Goal: Task Accomplishment & Management: Manage account settings

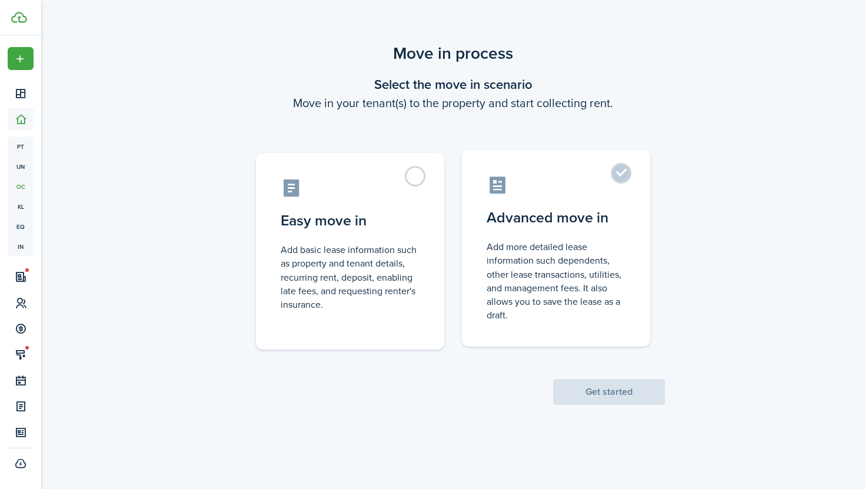
click at [573, 253] on control-radio-card-description "Add more detailed lease information such dependents, other lease transactions, …" at bounding box center [556, 281] width 139 height 82
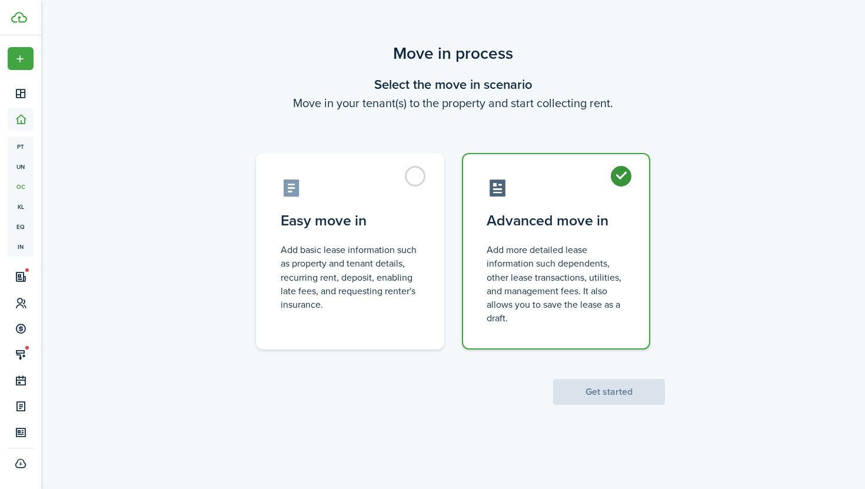
radio input "true"
click at [605, 390] on button "Get started" at bounding box center [609, 392] width 112 height 26
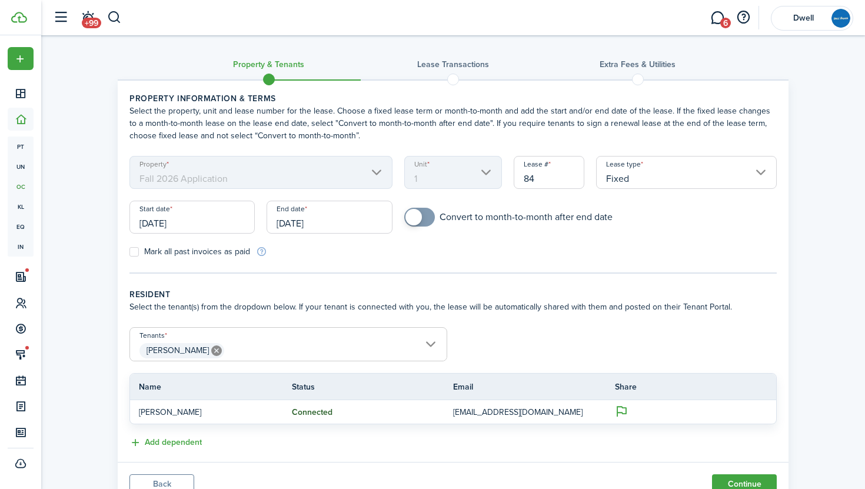
click at [192, 222] on input "[DATE]" at bounding box center [191, 217] width 125 height 33
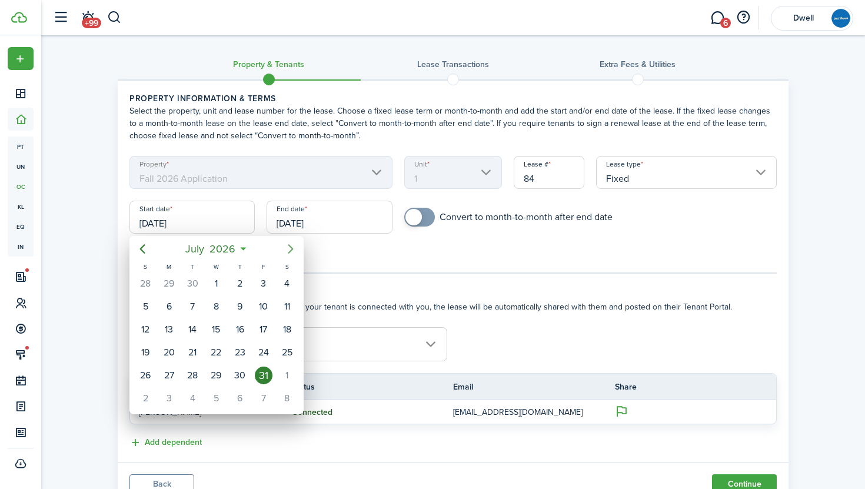
click at [288, 251] on icon "Next page" at bounding box center [291, 249] width 14 height 14
click at [139, 247] on icon "Previous page" at bounding box center [142, 249] width 14 height 14
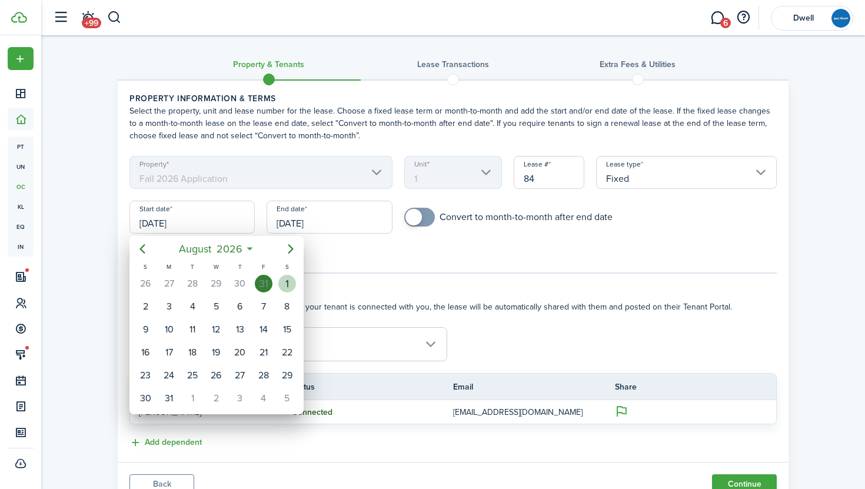
click at [285, 280] on div "1" at bounding box center [287, 284] width 18 height 18
type input "[DATE]"
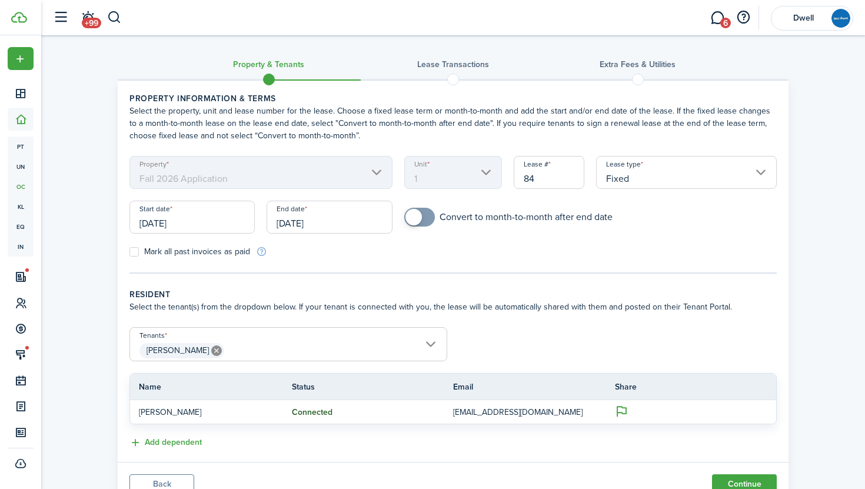
click at [300, 227] on input "[DATE]" at bounding box center [329, 217] width 125 height 33
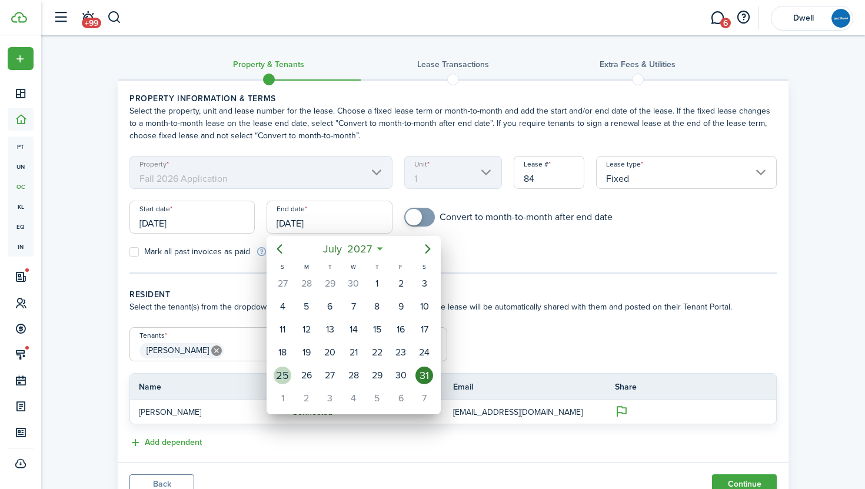
click at [285, 373] on div "25" at bounding box center [283, 376] width 18 height 18
type input "[DATE]"
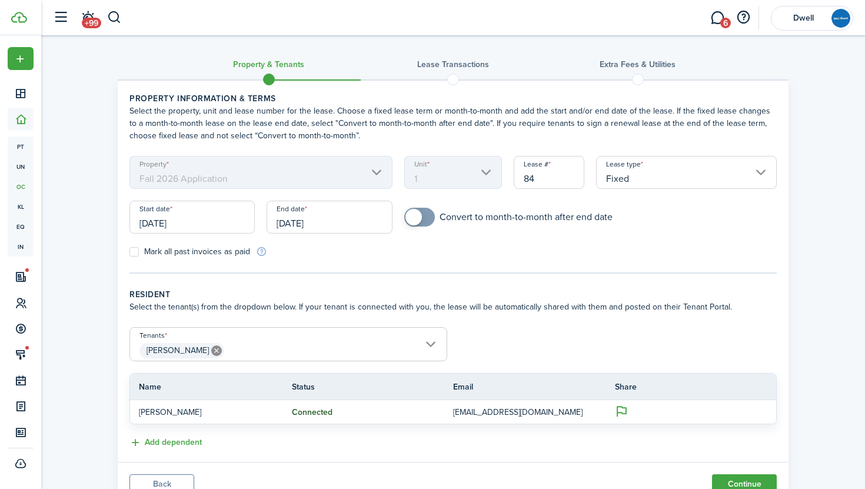
scroll to position [49, 0]
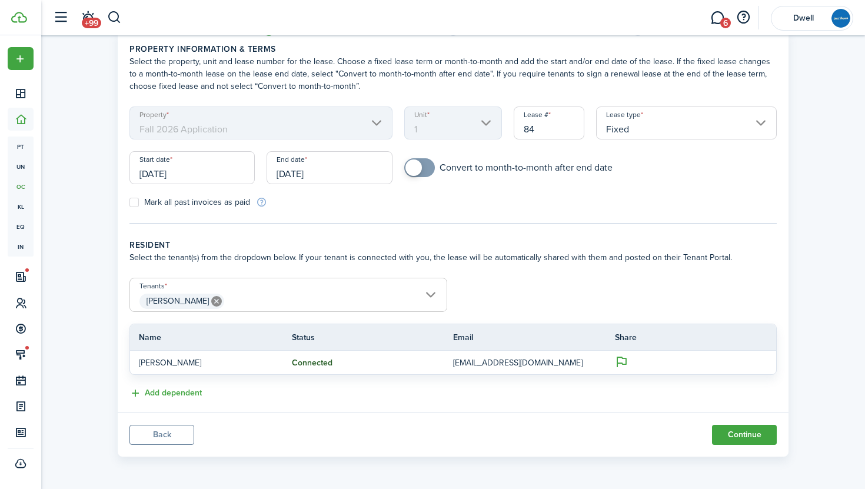
click at [227, 301] on span "[PERSON_NAME]" at bounding box center [288, 301] width 317 height 20
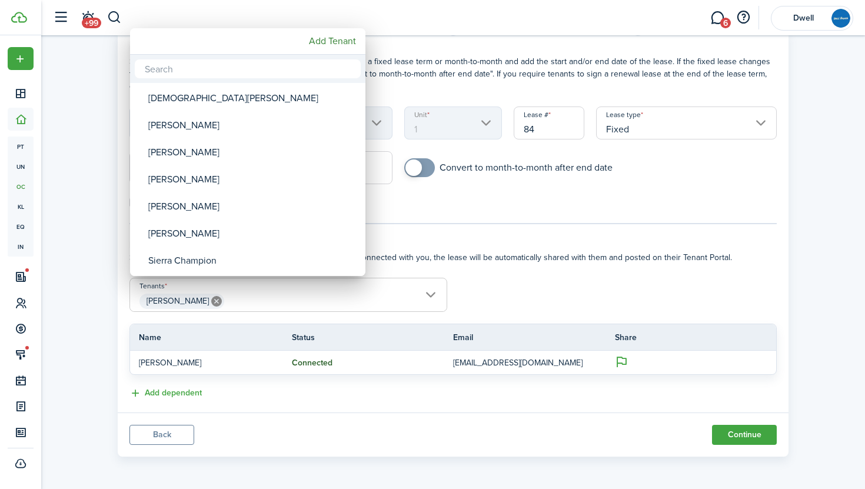
click at [494, 297] on div at bounding box center [432, 244] width 1053 height 677
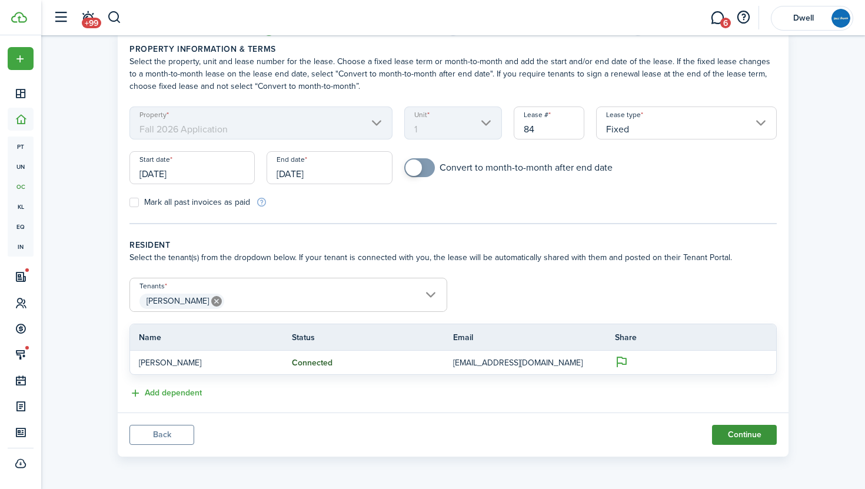
click at [749, 428] on button "Continue" at bounding box center [744, 435] width 65 height 20
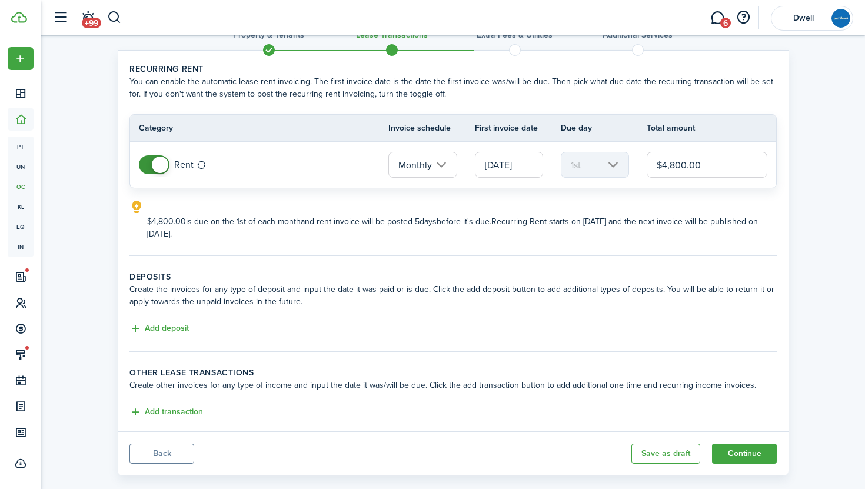
scroll to position [48, 0]
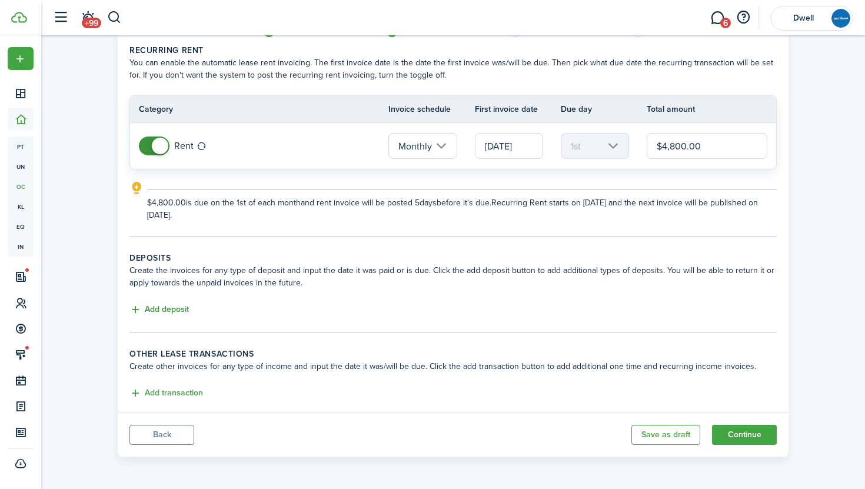
click at [167, 311] on button "Add deposit" at bounding box center [158, 310] width 59 height 14
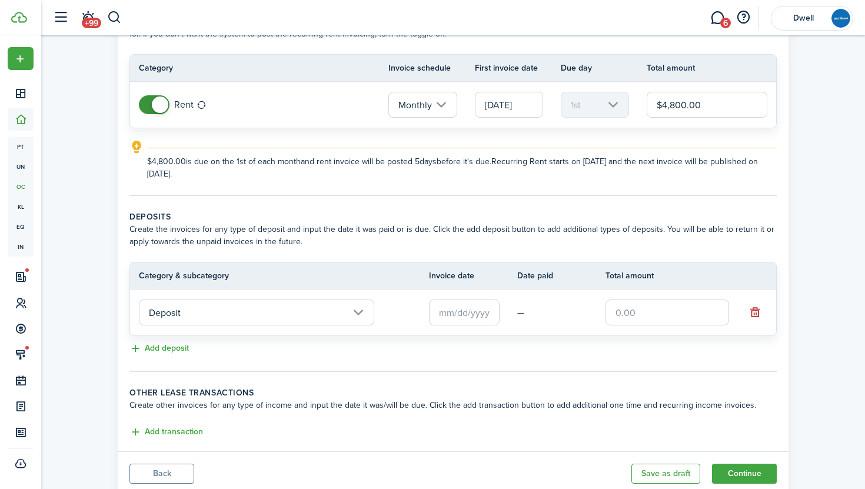
scroll to position [128, 0]
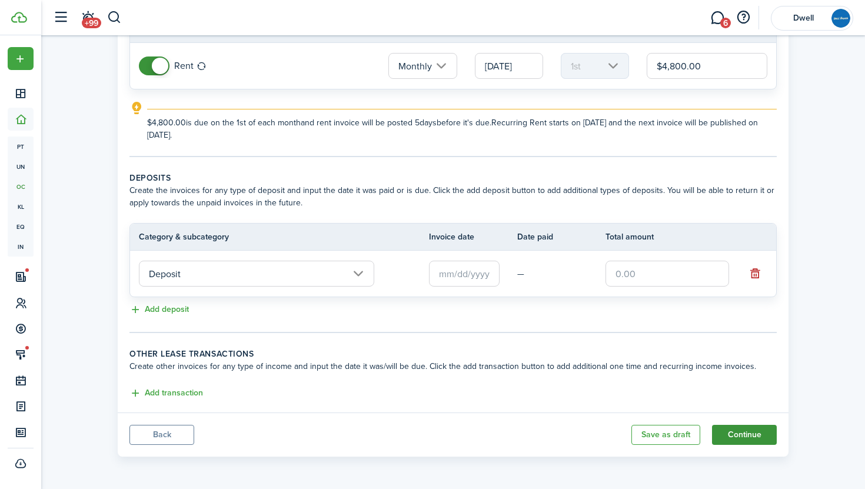
click at [727, 438] on button "Continue" at bounding box center [744, 435] width 65 height 20
click at [444, 268] on input "text" at bounding box center [464, 274] width 71 height 26
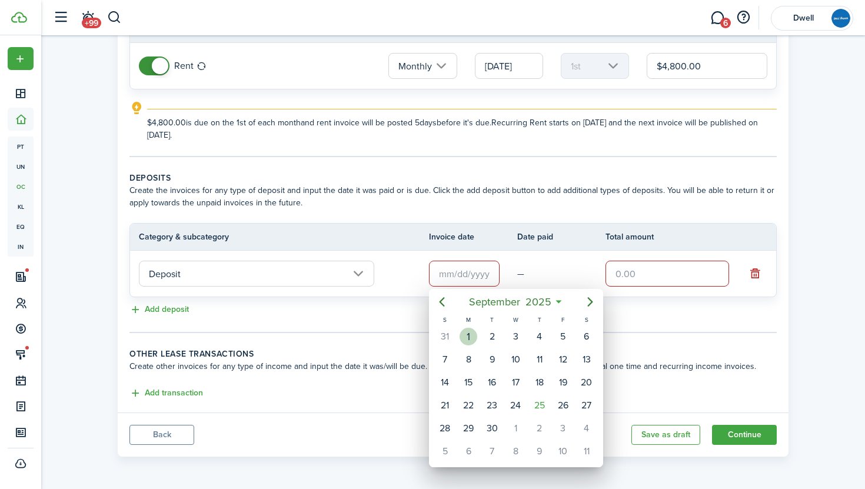
click at [471, 333] on div "1" at bounding box center [469, 337] width 18 height 18
type input "[DATE]"
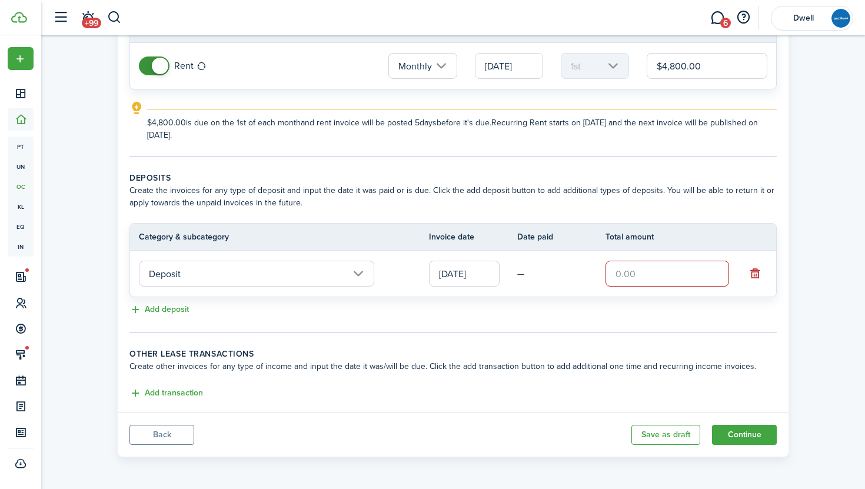
click at [633, 268] on input "text" at bounding box center [668, 274] width 124 height 26
type input "$400.00"
click at [735, 437] on button "Continue" at bounding box center [744, 435] width 65 height 20
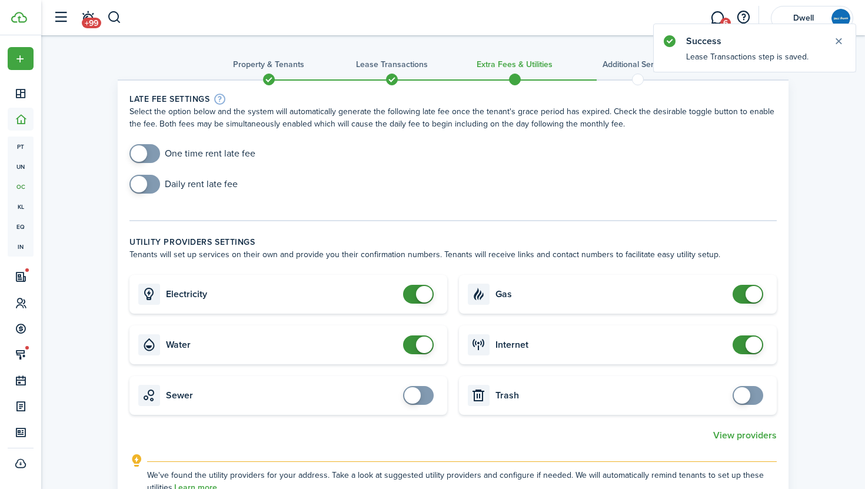
checkbox input "true"
click at [151, 150] on span at bounding box center [145, 153] width 12 height 19
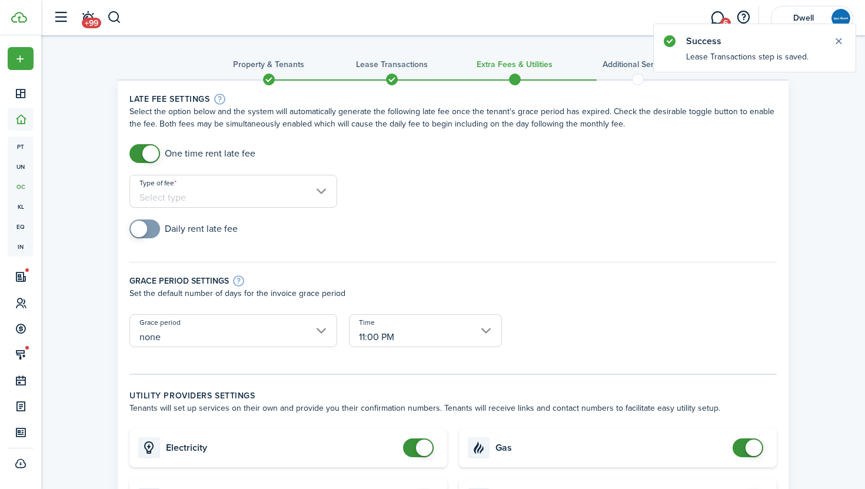
click at [197, 192] on input "Type of fee" at bounding box center [233, 191] width 208 height 33
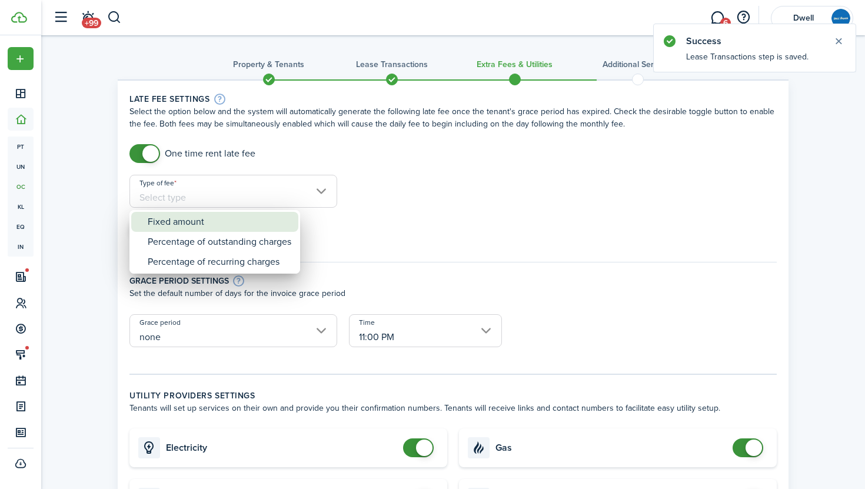
click at [208, 221] on div "Fixed amount" at bounding box center [220, 222] width 144 height 20
type input "Fixed amount"
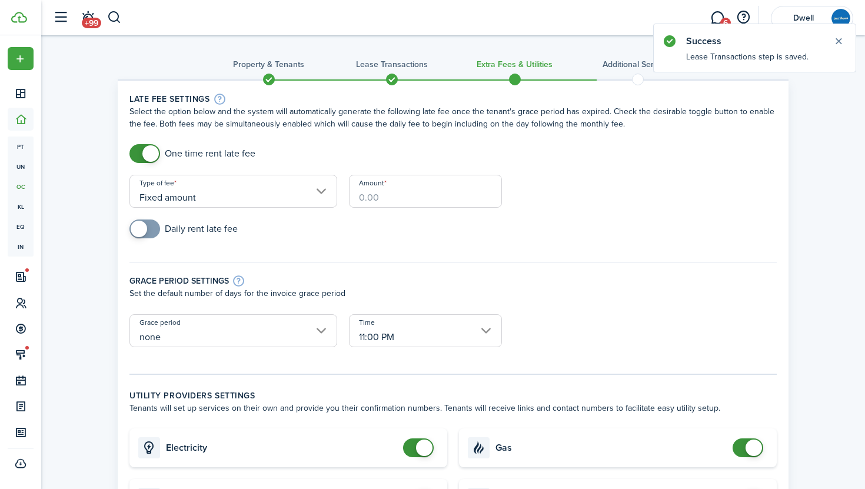
click at [370, 197] on input "Amount" at bounding box center [425, 191] width 153 height 33
type input "$100.00"
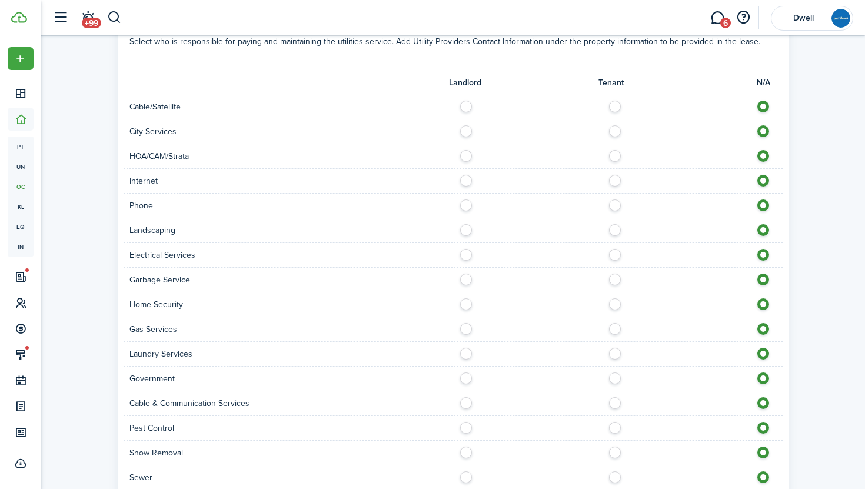
scroll to position [700, 0]
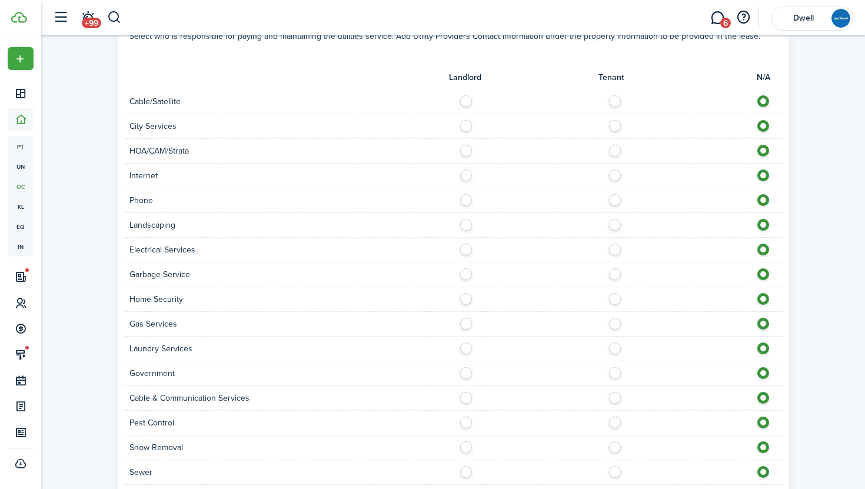
click at [615, 100] on label at bounding box center [618, 98] width 21 height 6
radio input "true"
click at [617, 123] on label at bounding box center [618, 123] width 21 height 6
radio input "true"
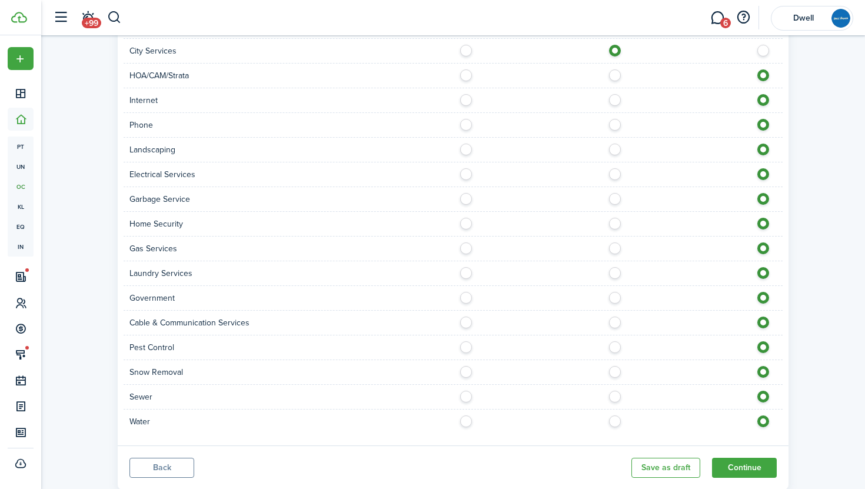
scroll to position [784, 0]
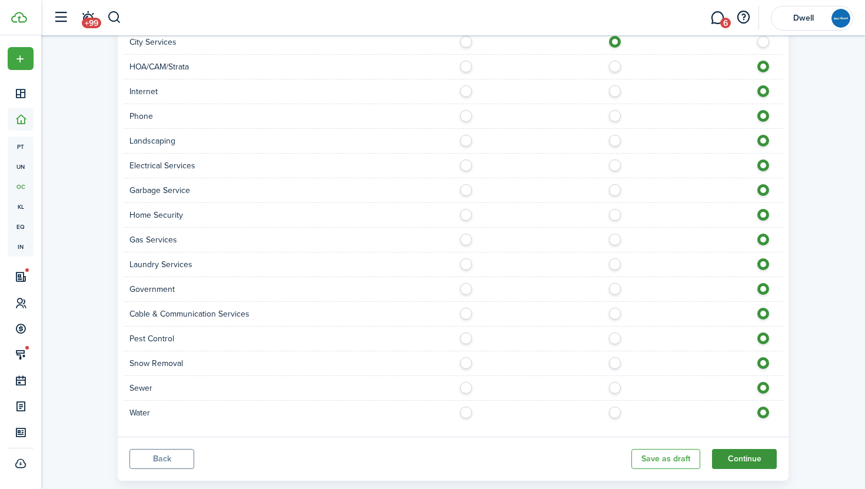
click at [729, 459] on button "Continue" at bounding box center [744, 459] width 65 height 20
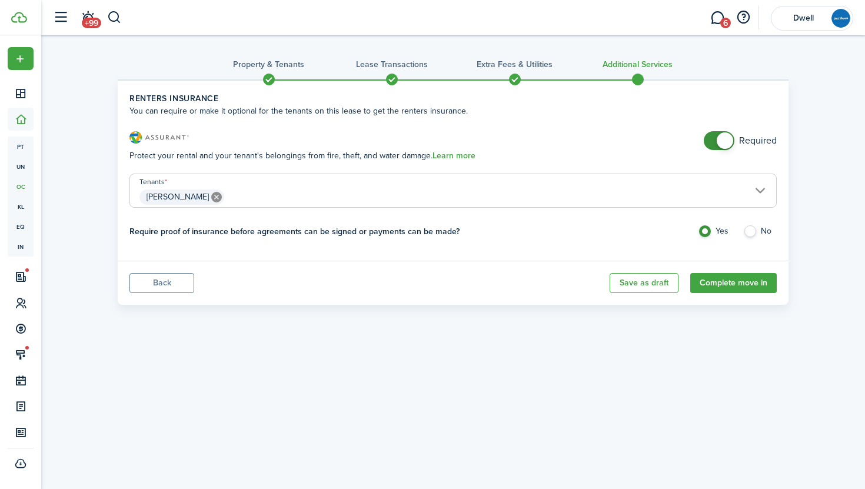
click at [179, 281] on button "Back" at bounding box center [161, 283] width 65 height 20
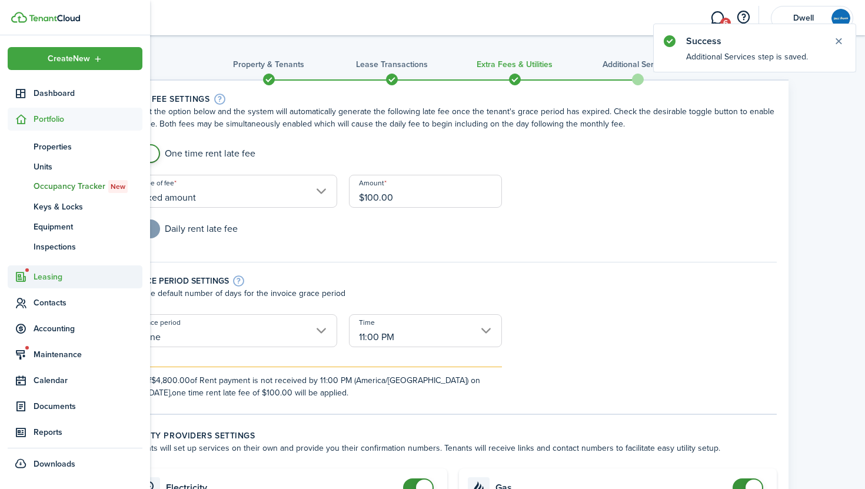
click at [58, 271] on span "Leasing" at bounding box center [88, 277] width 109 height 12
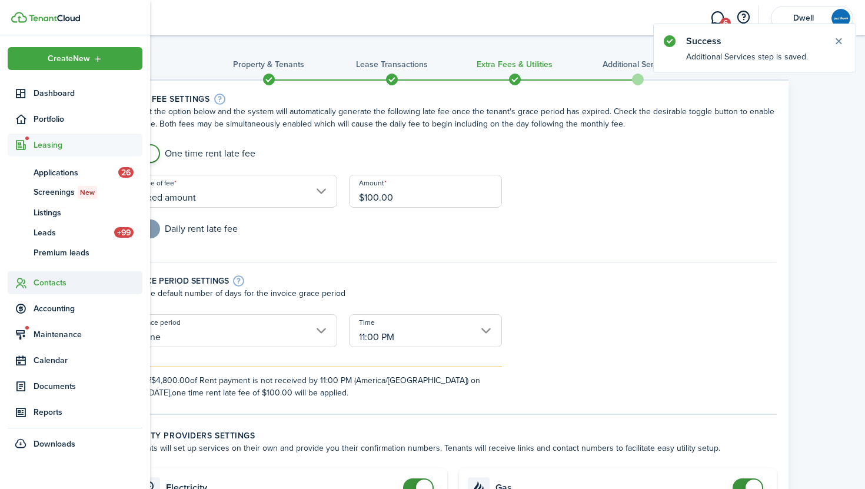
click at [53, 285] on span "Contacts" at bounding box center [88, 283] width 109 height 12
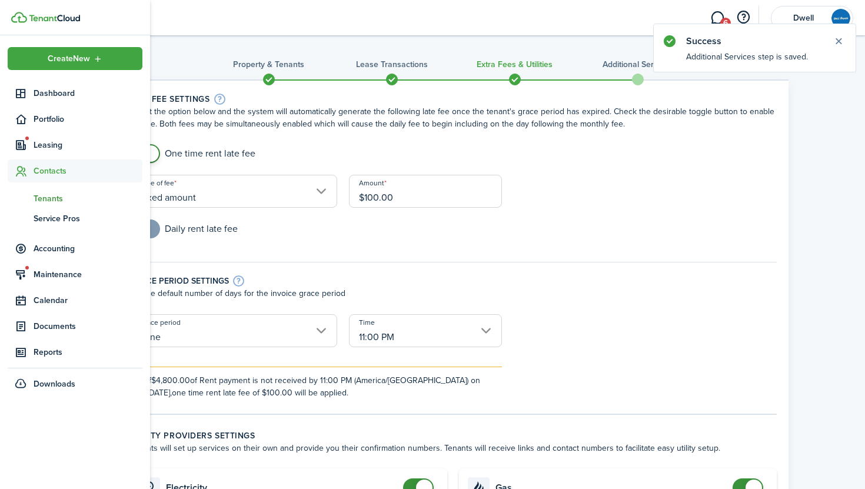
click at [55, 196] on span "Tenants" at bounding box center [88, 198] width 109 height 12
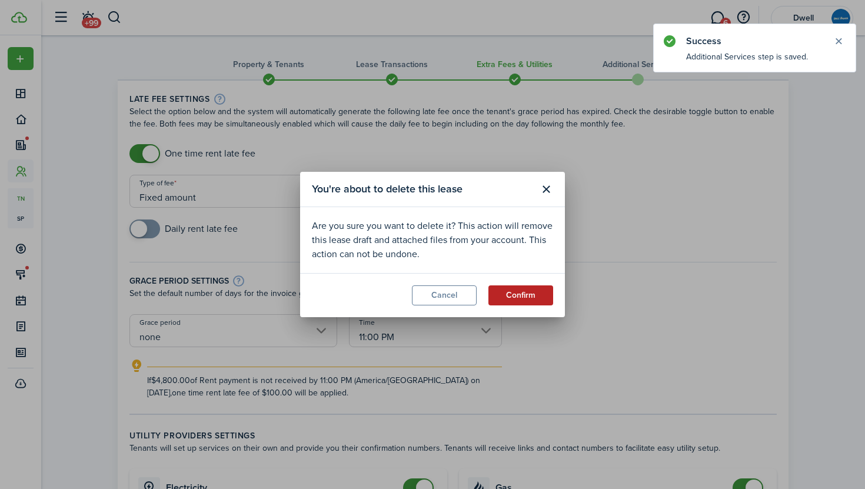
click at [511, 294] on button "Confirm" at bounding box center [520, 295] width 65 height 20
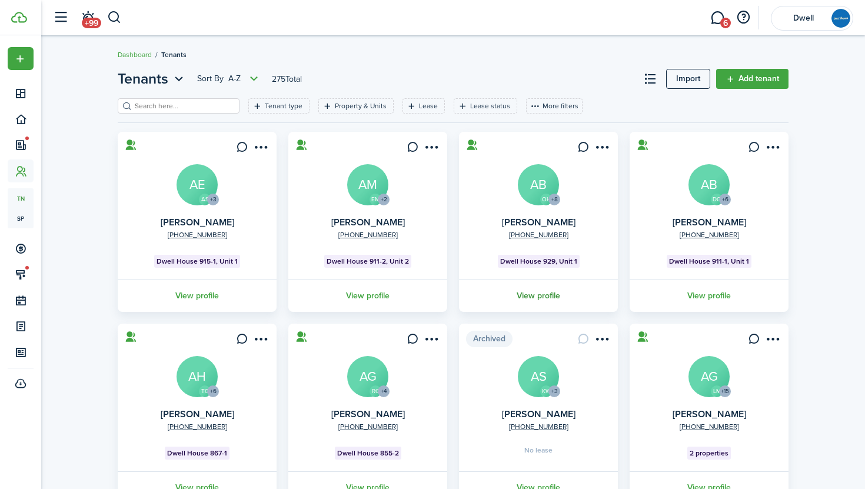
click at [547, 291] on link "View profile" at bounding box center [538, 296] width 162 height 32
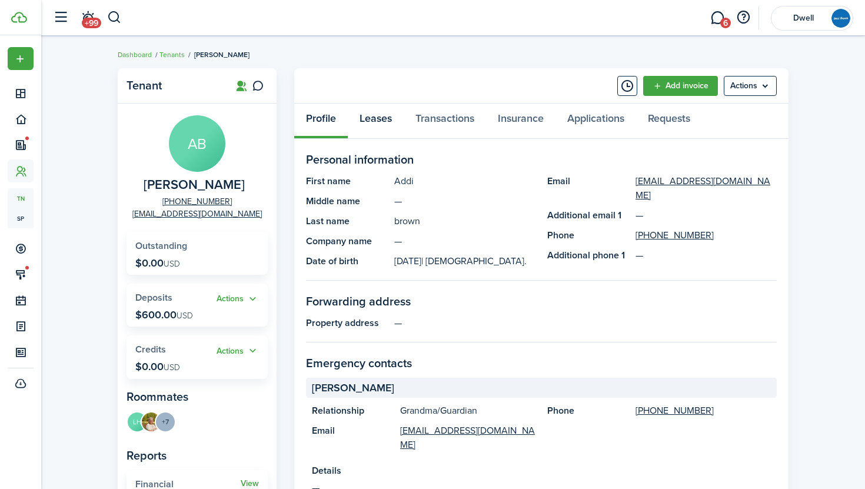
click at [369, 116] on link "Leases" at bounding box center [376, 121] width 56 height 35
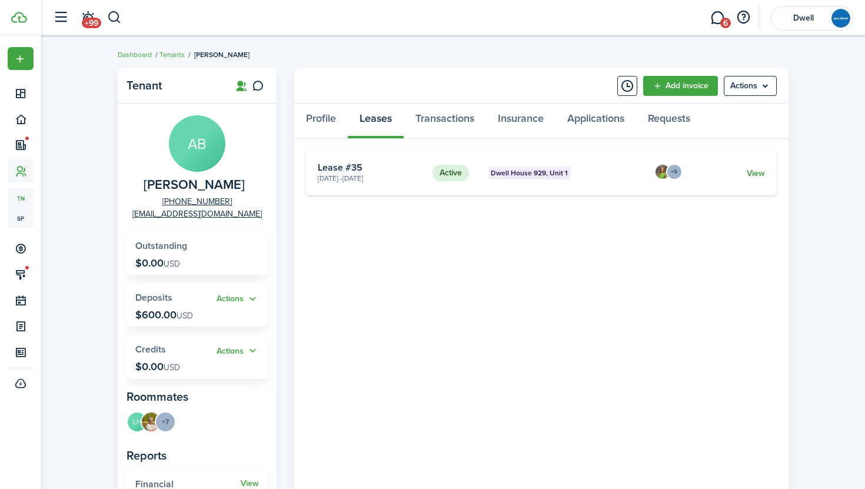
click at [756, 172] on link "View" at bounding box center [756, 173] width 18 height 12
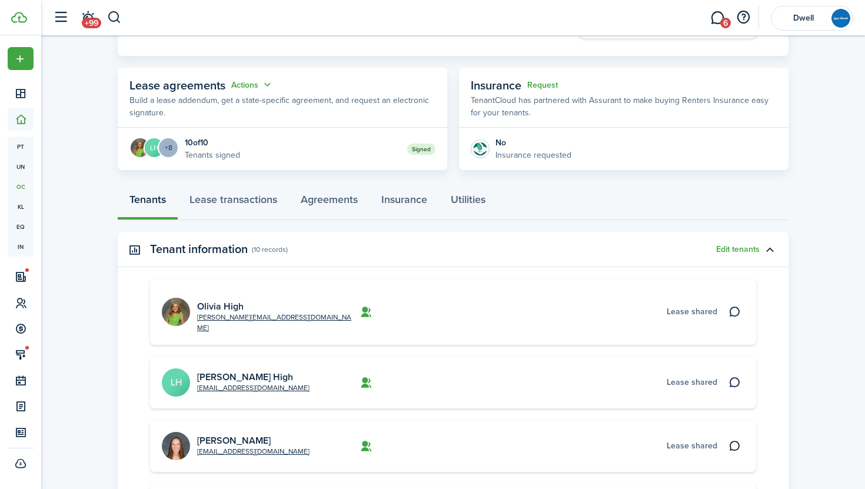
scroll to position [135, 0]
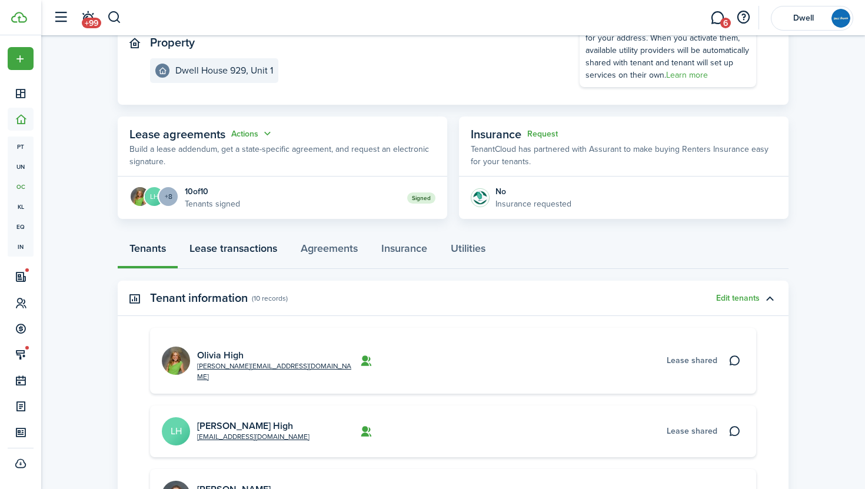
click at [241, 248] on link "Lease transactions" at bounding box center [233, 251] width 111 height 35
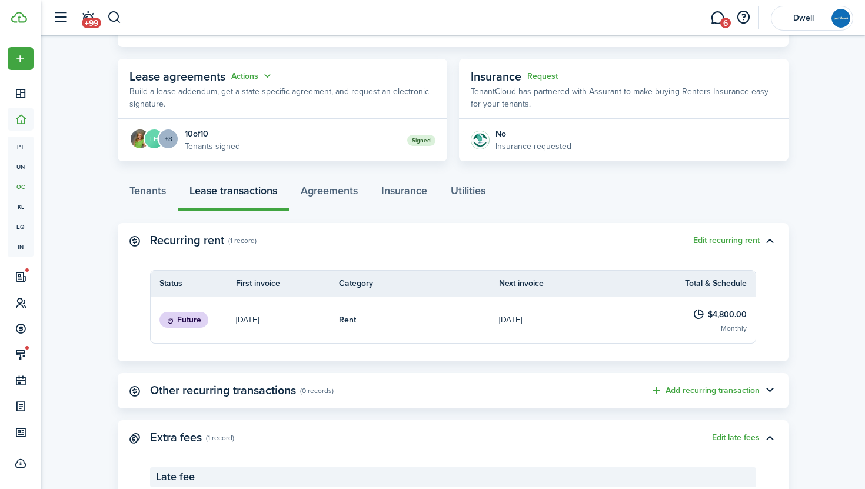
scroll to position [173, 0]
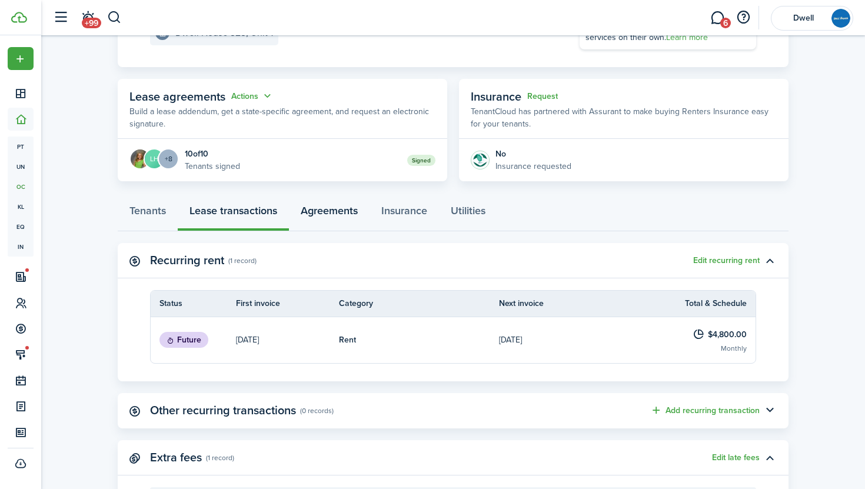
click at [351, 212] on link "Agreements" at bounding box center [329, 213] width 81 height 35
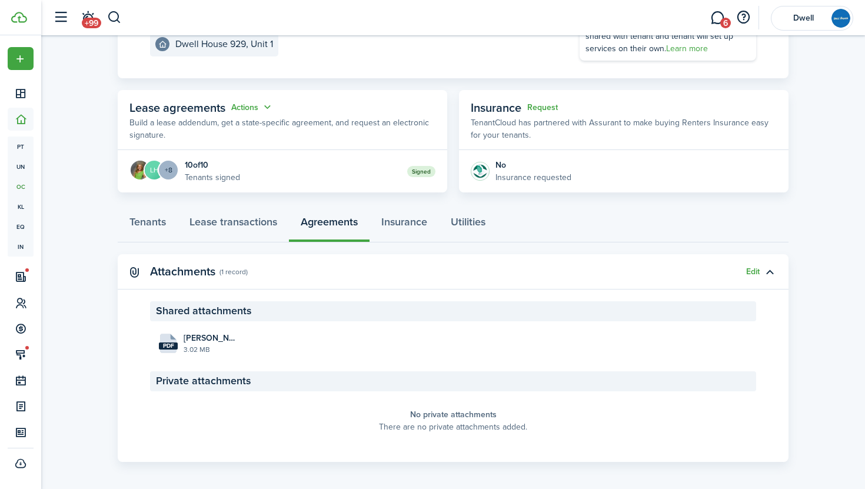
scroll to position [167, 0]
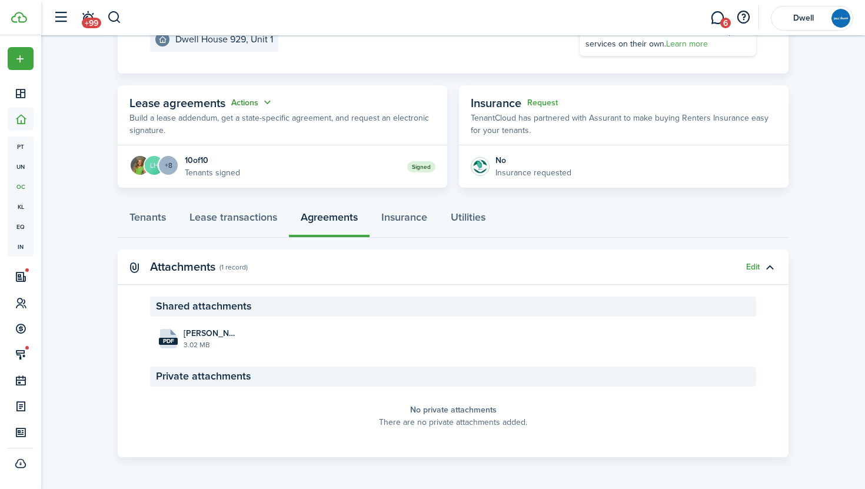
click at [242, 101] on button "Actions" at bounding box center [252, 103] width 42 height 14
click at [237, 124] on link "Edit" at bounding box center [223, 125] width 103 height 21
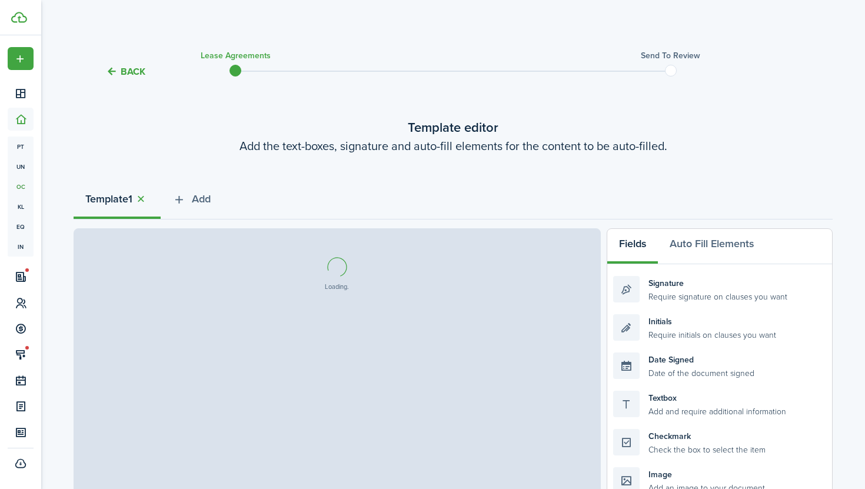
select select "fit"
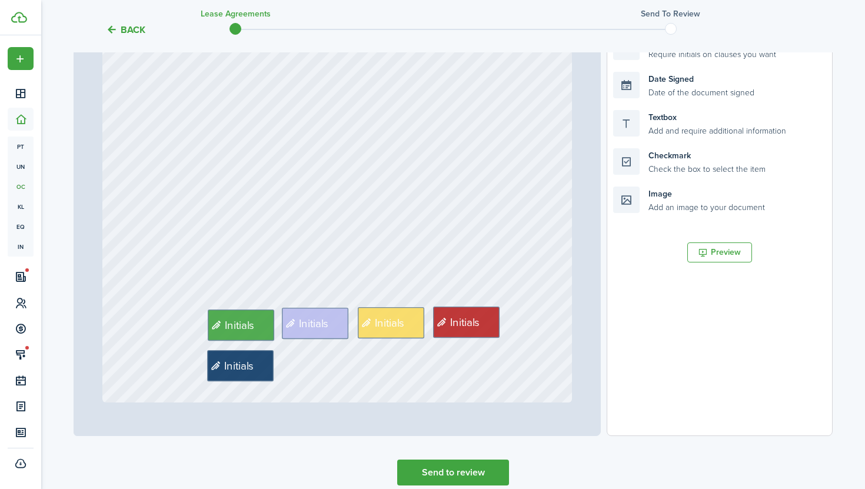
scroll to position [333, 0]
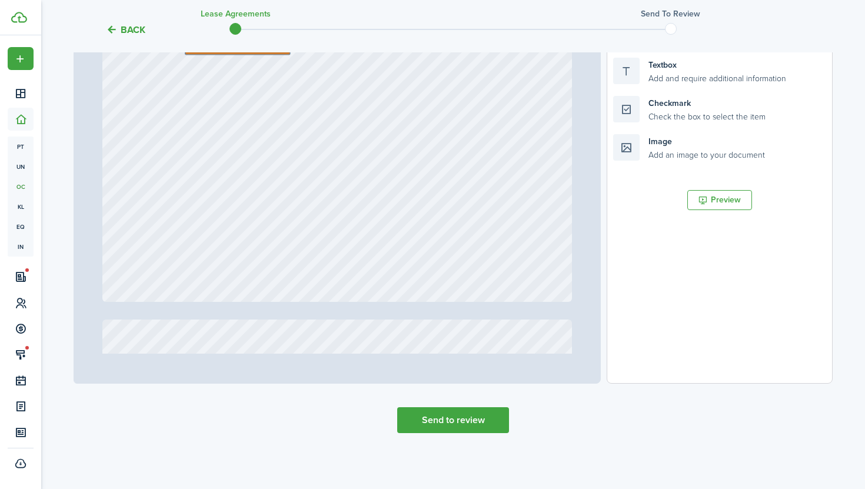
type input "11"
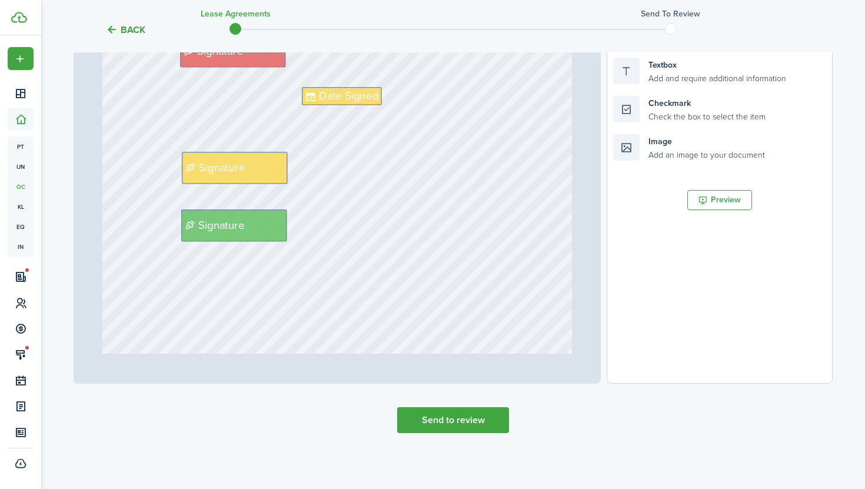
scroll to position [6450, 0]
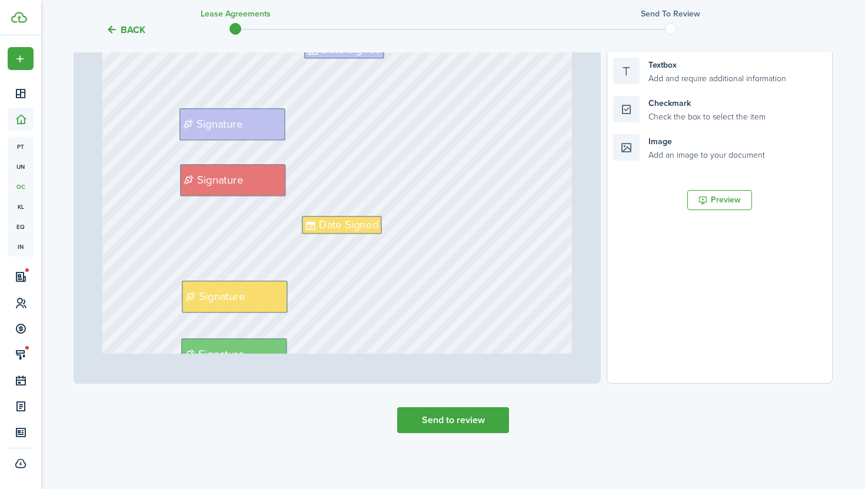
click at [135, 28] on button "Back" at bounding box center [125, 30] width 39 height 12
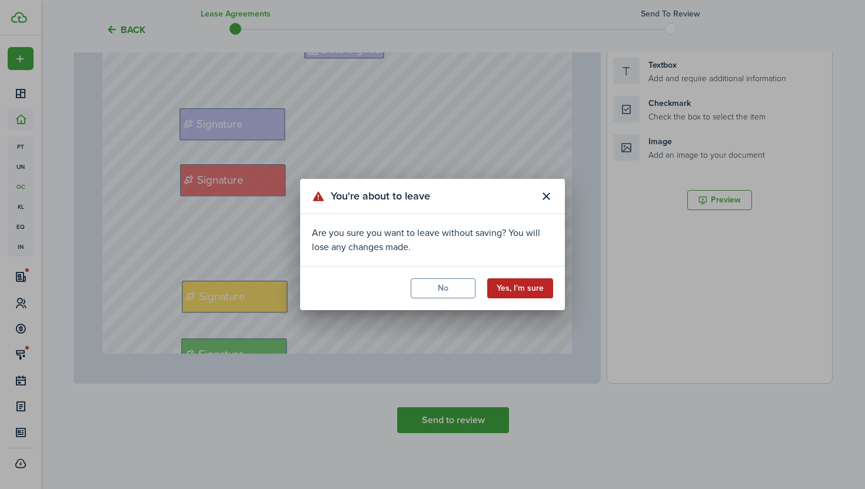
click at [528, 285] on button "Yes, I'm sure" at bounding box center [520, 288] width 66 height 20
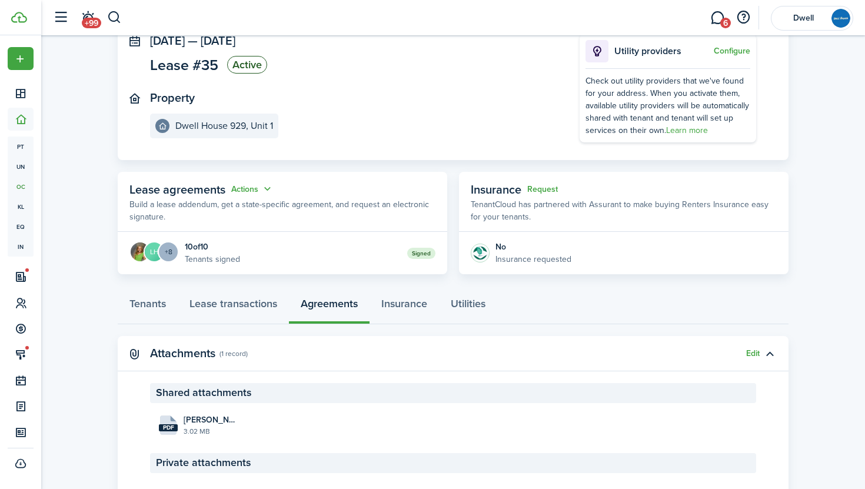
scroll to position [167, 0]
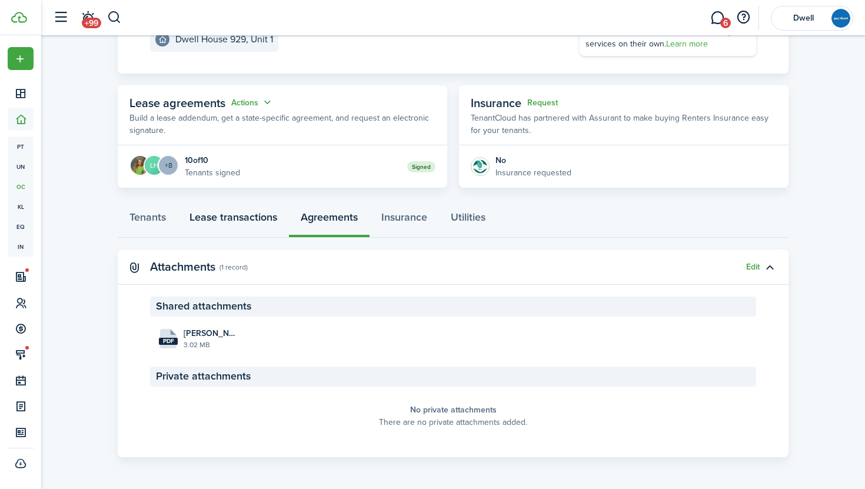
click at [241, 215] on link "Lease transactions" at bounding box center [233, 219] width 111 height 35
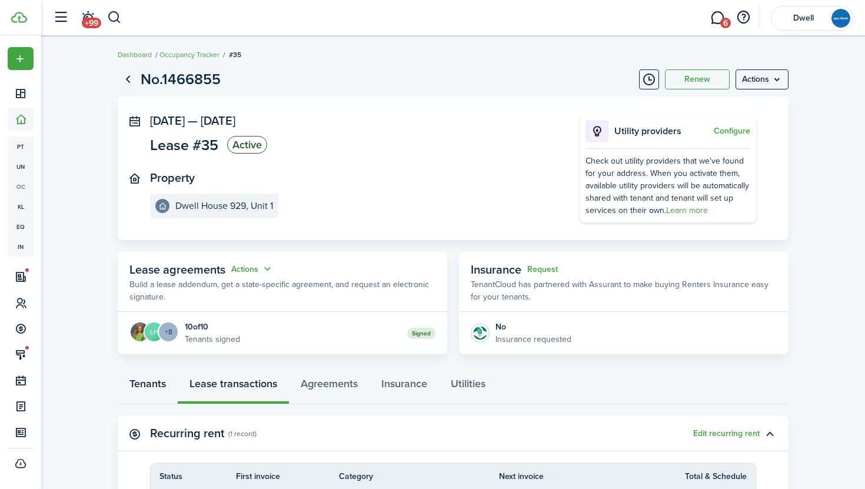
click at [143, 384] on link "Tenants" at bounding box center [148, 386] width 60 height 35
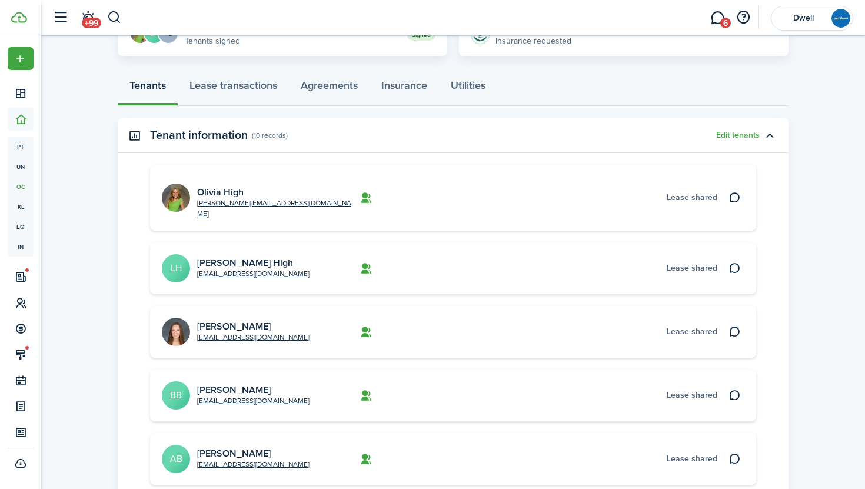
scroll to position [203, 0]
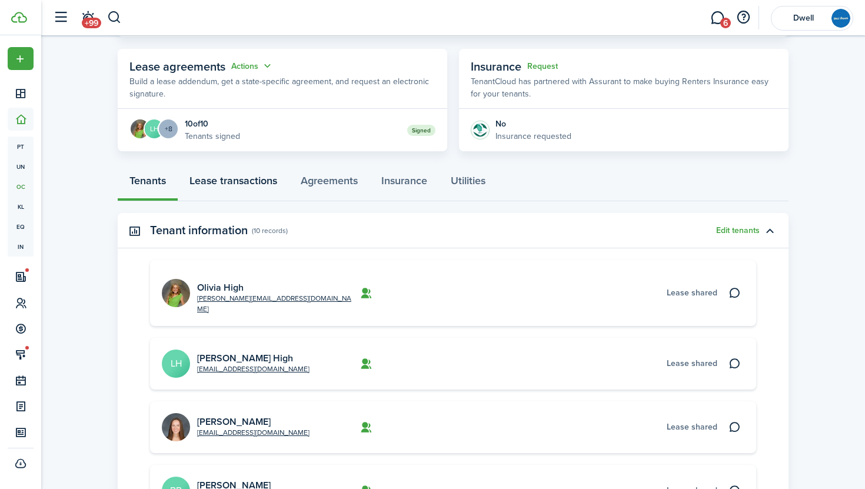
click at [231, 183] on link "Lease transactions" at bounding box center [233, 183] width 111 height 35
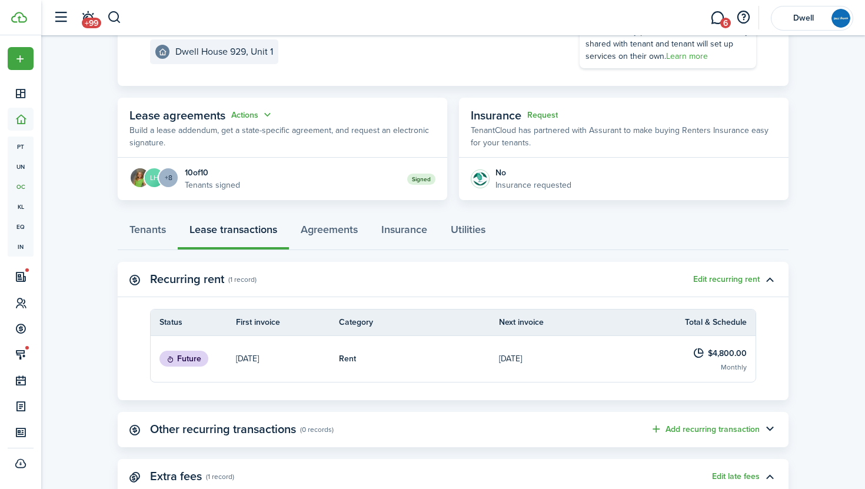
scroll to position [146, 0]
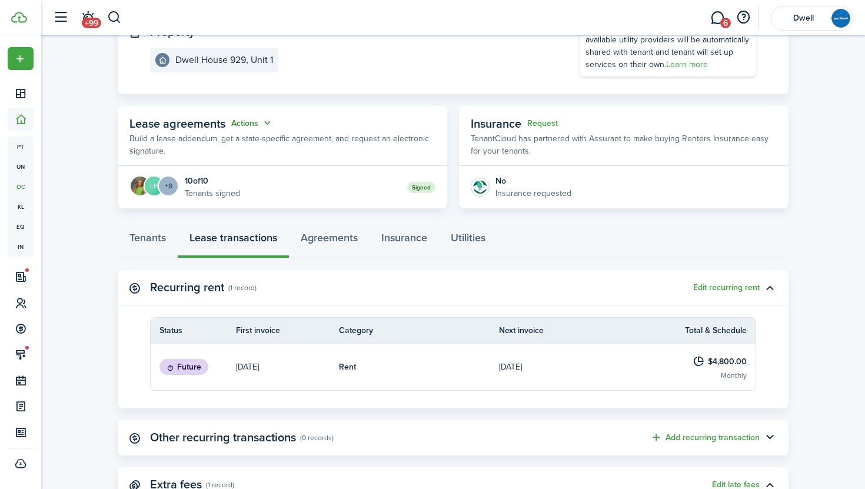
click at [252, 120] on button "Actions" at bounding box center [252, 124] width 42 height 14
click at [242, 142] on link "Edit" at bounding box center [223, 146] width 103 height 21
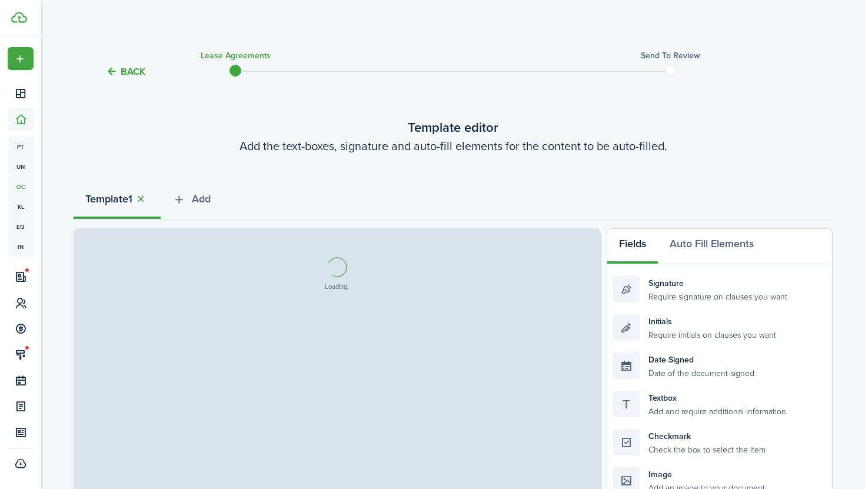
select select "fit"
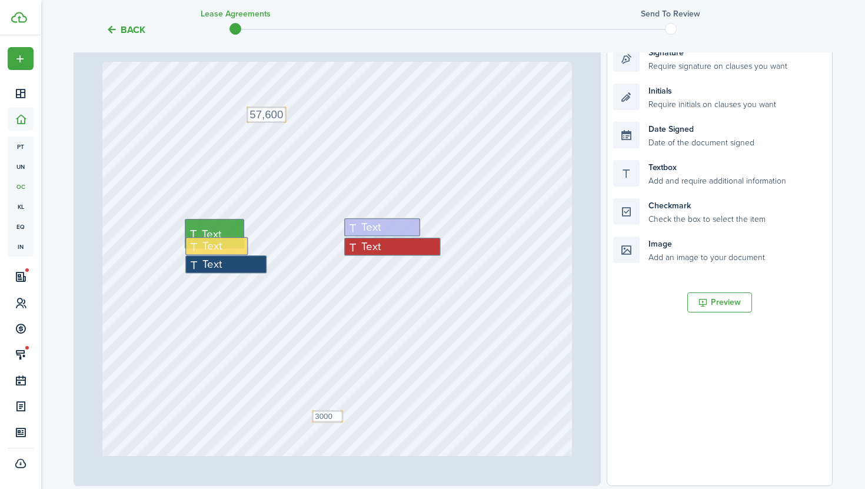
scroll to position [634, 0]
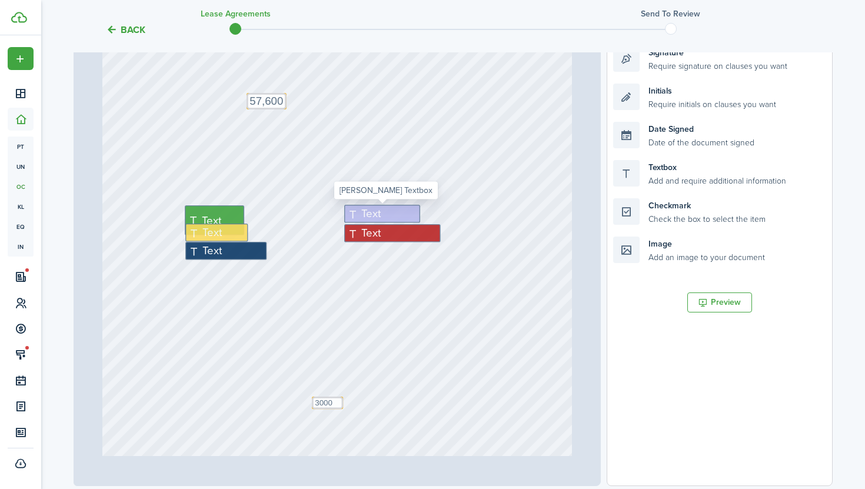
click at [388, 212] on div "Text" at bounding box center [382, 214] width 76 height 18
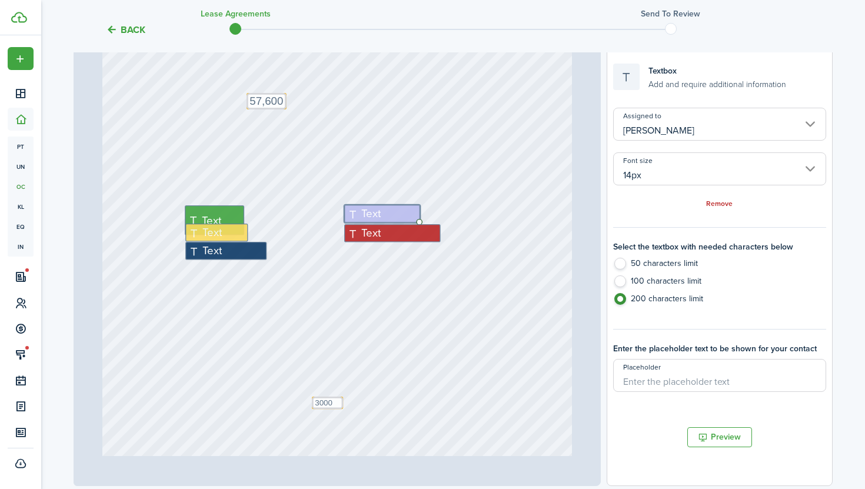
click at [697, 123] on input "[PERSON_NAME]" at bounding box center [719, 124] width 213 height 33
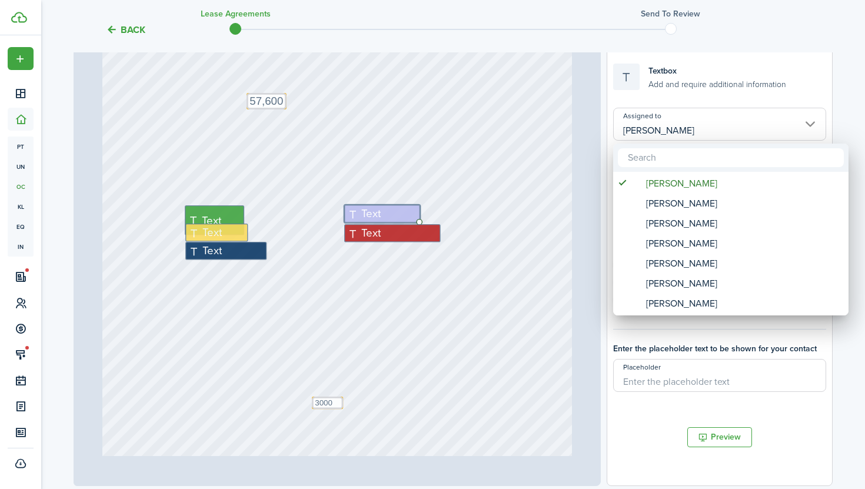
click at [587, 240] on div at bounding box center [432, 244] width 1053 height 677
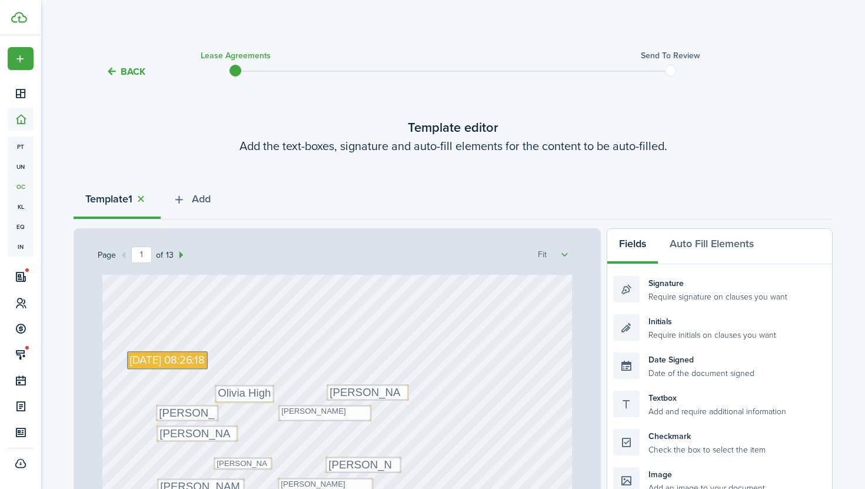
scroll to position [0, 0]
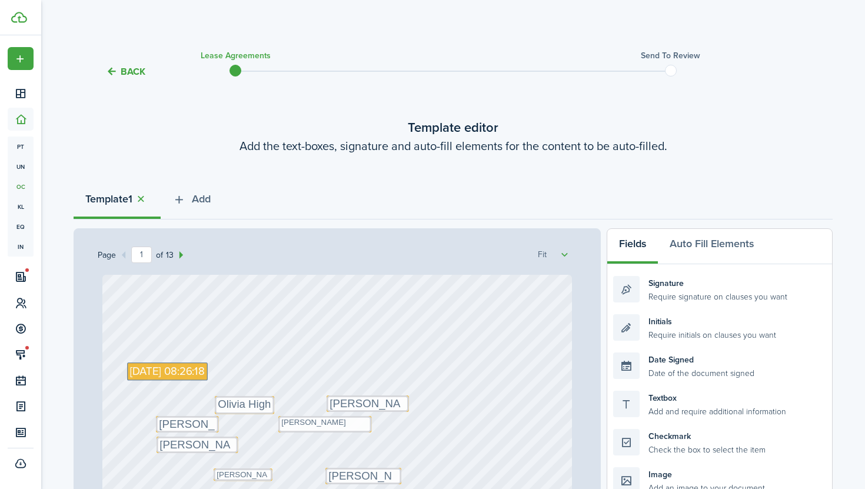
click at [129, 74] on button "Back" at bounding box center [125, 71] width 39 height 12
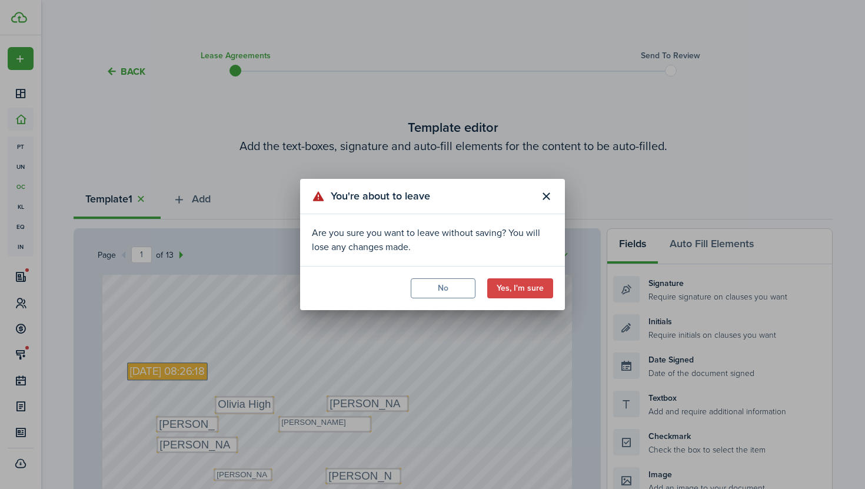
click at [575, 334] on div "You're about to leave Are you sure you want to leave without saving? You will l…" at bounding box center [432, 244] width 865 height 489
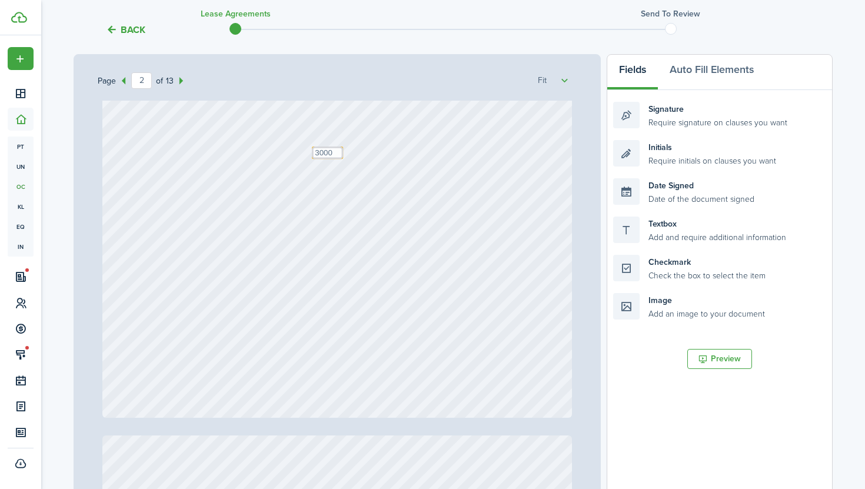
scroll to position [492, 0]
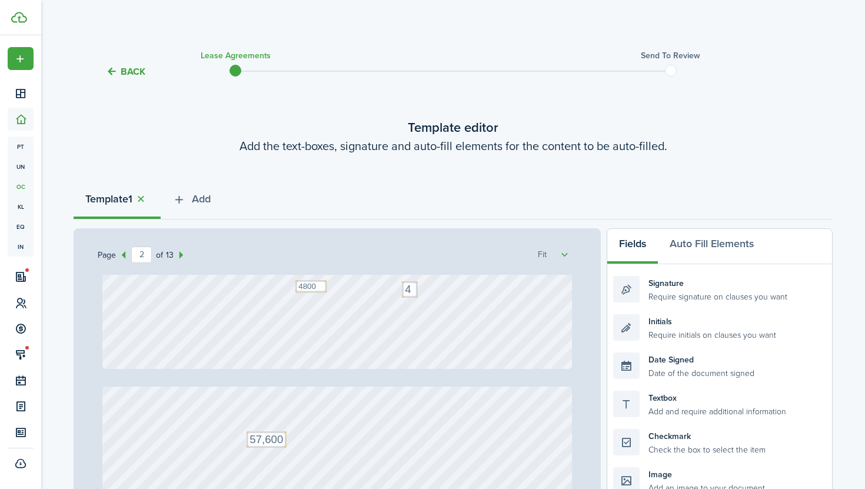
type input "1"
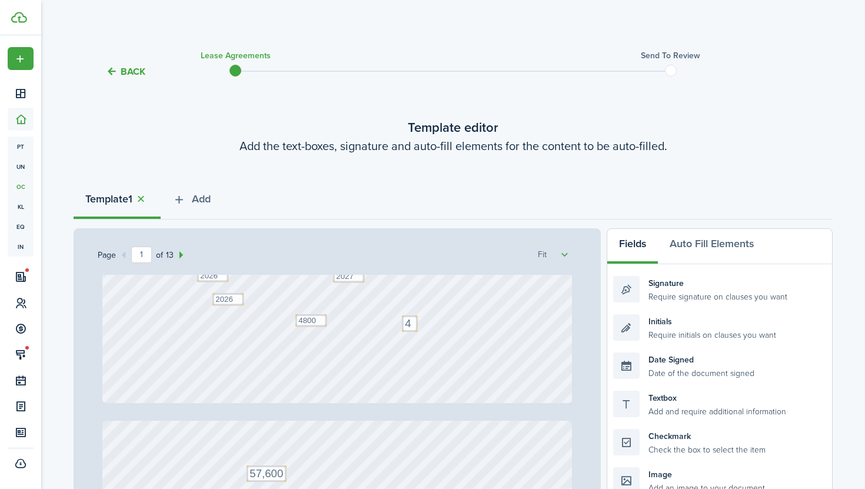
click at [131, 69] on button "Back" at bounding box center [125, 71] width 39 height 12
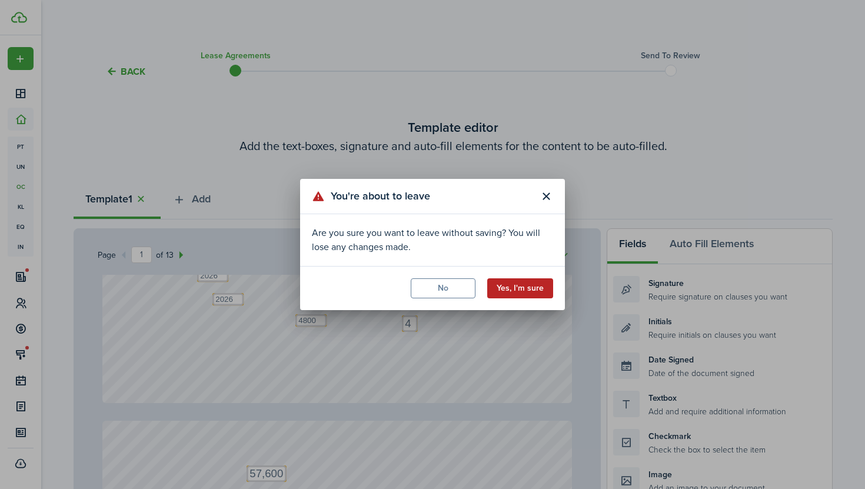
click at [545, 282] on button "Yes, I'm sure" at bounding box center [520, 288] width 66 height 20
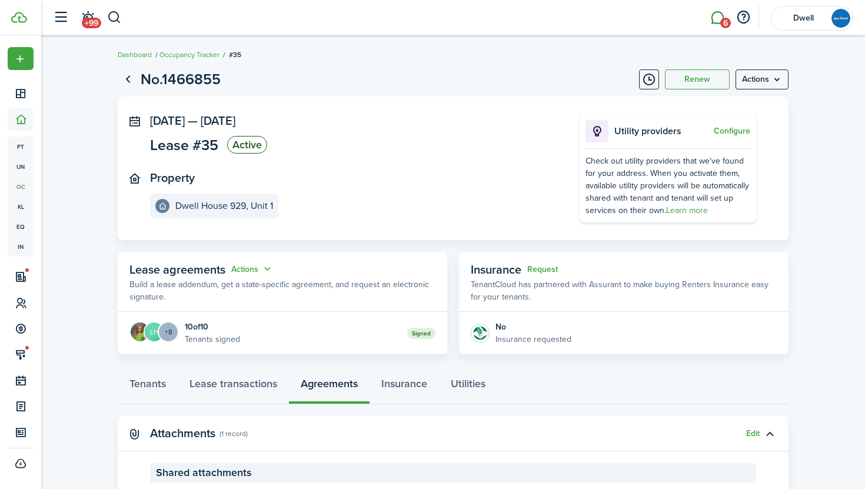
click at [719, 12] on link "6" at bounding box center [717, 18] width 22 height 30
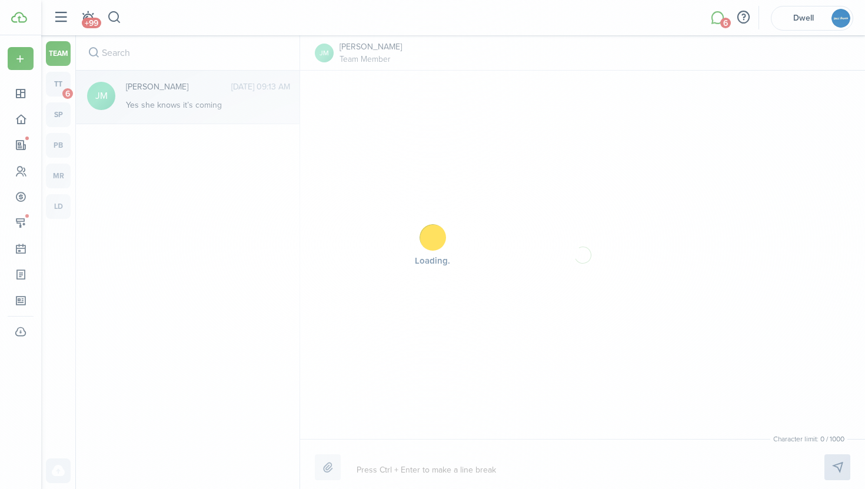
scroll to position [142, 0]
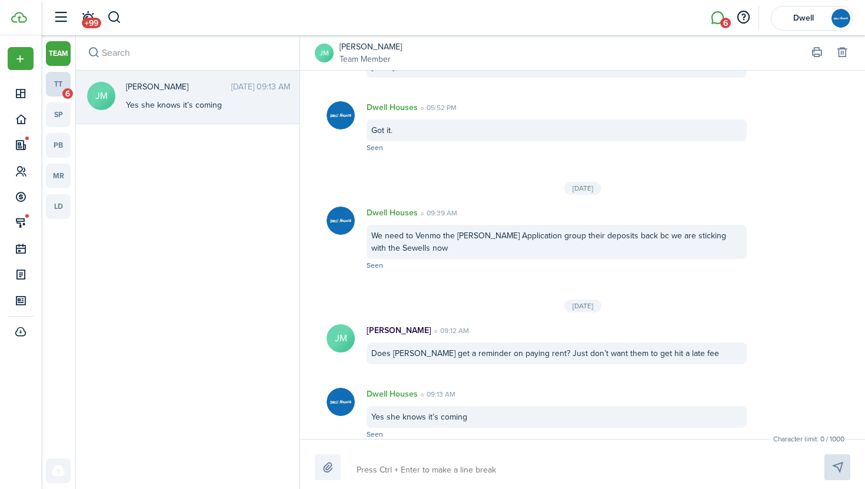
click at [62, 82] on link "tt 6" at bounding box center [58, 84] width 25 height 25
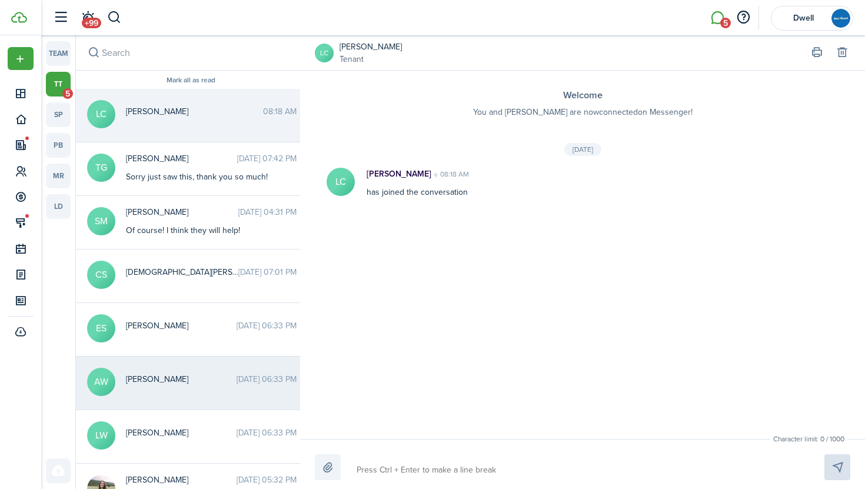
click at [169, 377] on span "[PERSON_NAME]" at bounding box center [181, 379] width 111 height 12
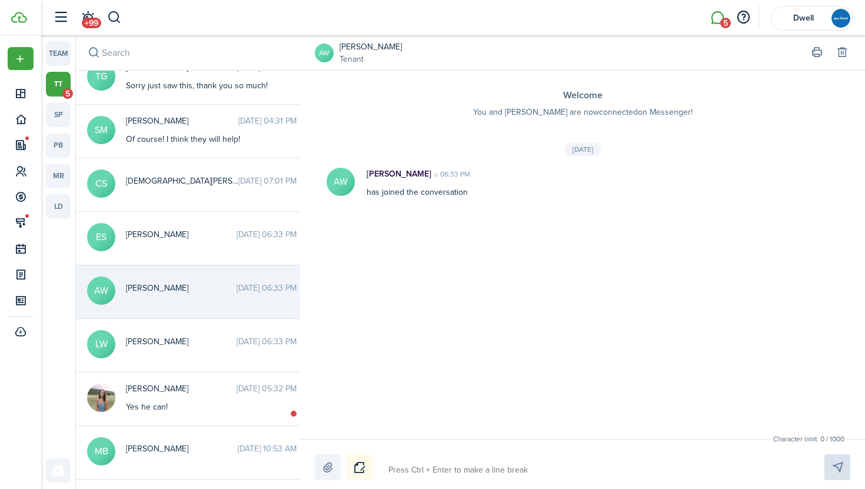
scroll to position [120, 0]
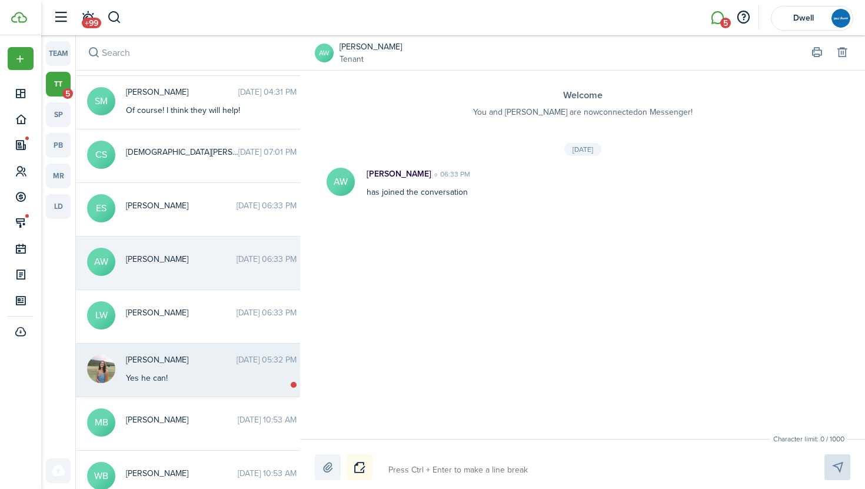
click at [201, 373] on div "Yes he can!" at bounding box center [199, 378] width 147 height 12
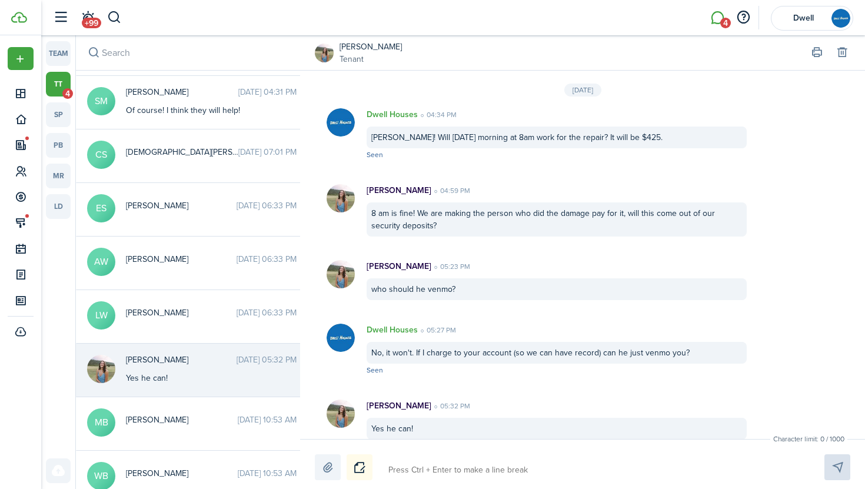
scroll to position [1246, 0]
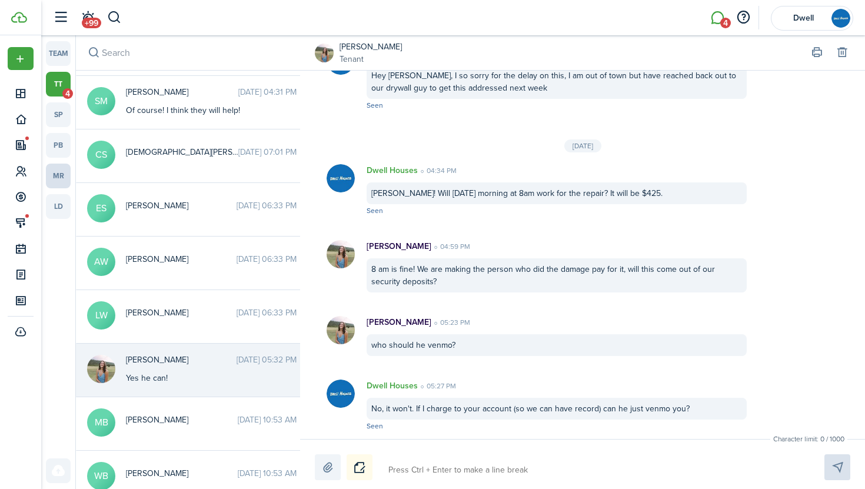
click at [58, 174] on link "mr" at bounding box center [58, 176] width 25 height 25
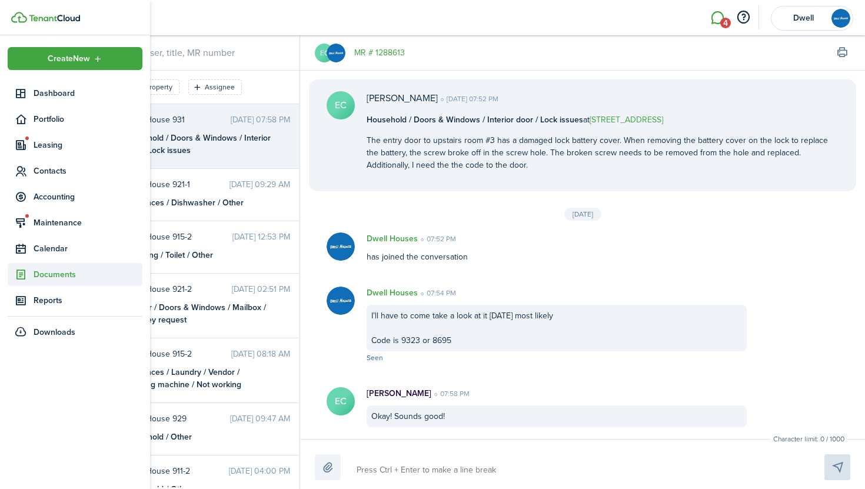
click at [64, 270] on span "Documents" at bounding box center [88, 274] width 109 height 12
click at [67, 321] on span "My templates" at bounding box center [88, 322] width 109 height 12
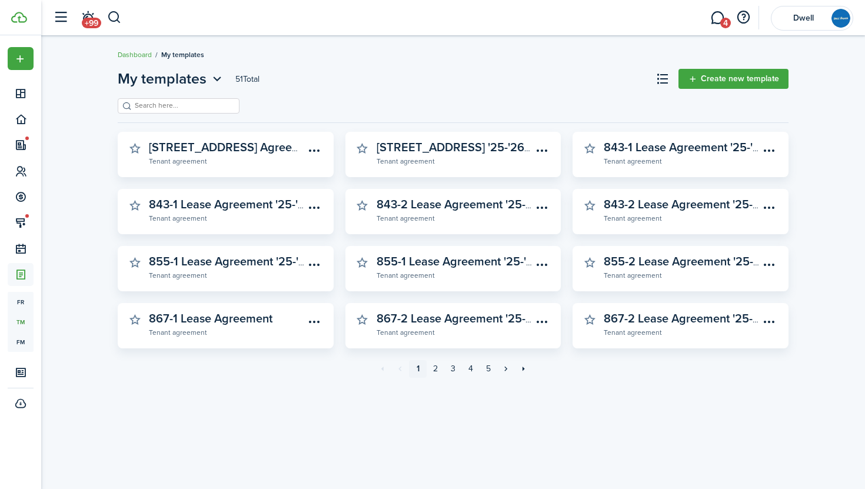
click at [174, 105] on input "search" at bounding box center [184, 105] width 104 height 11
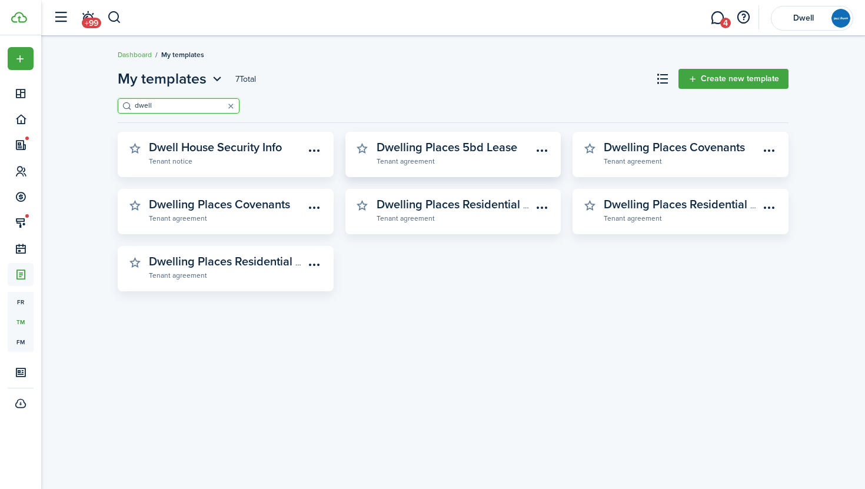
type input "dwell"
click at [454, 159] on widget-stats-subtitle "Tenant agreement" at bounding box center [455, 161] width 156 height 12
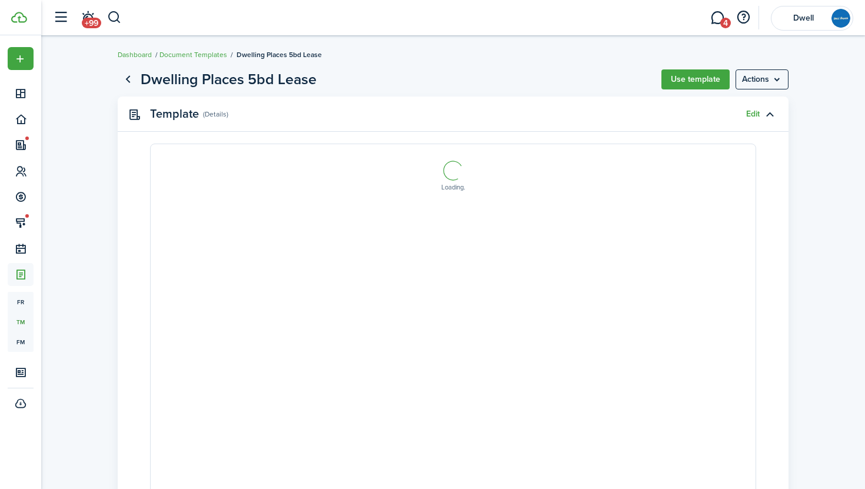
select select "fit"
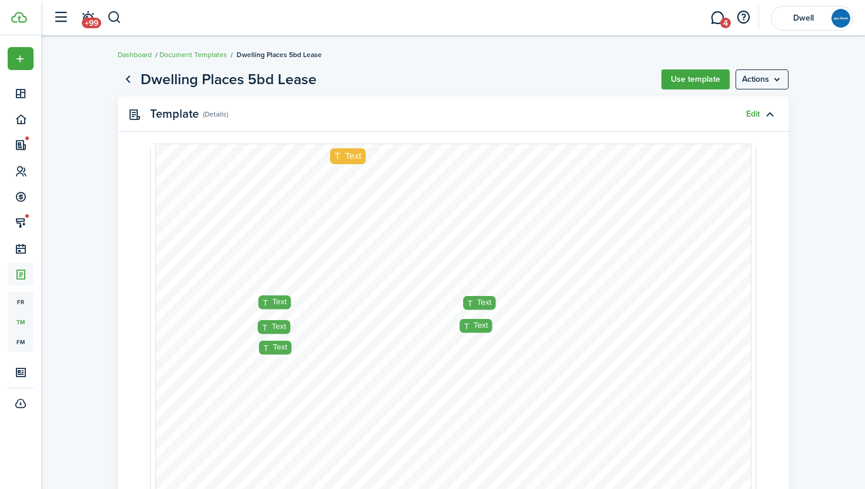
scroll to position [856, 0]
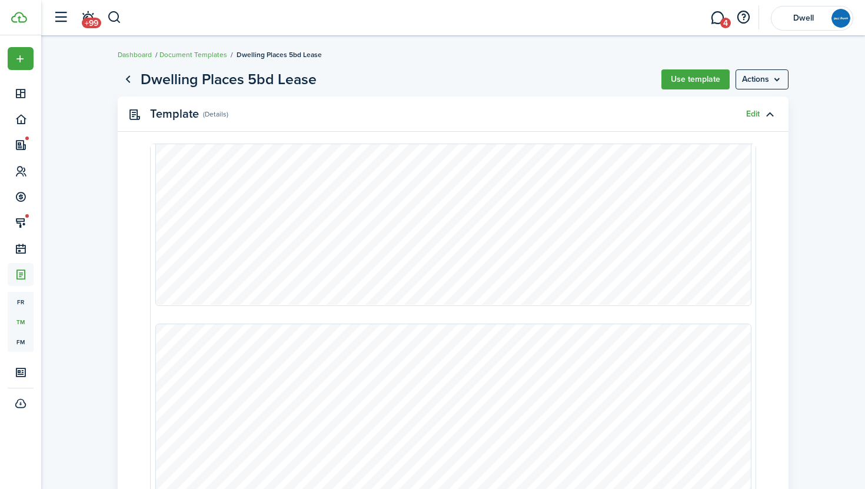
type input "4"
click at [130, 78] on link "Go back" at bounding box center [128, 79] width 20 height 20
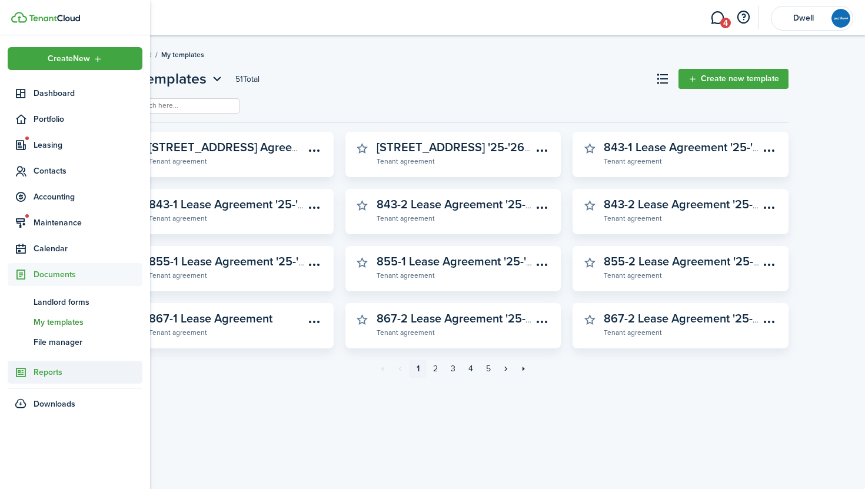
click at [43, 372] on span "Reports" at bounding box center [88, 372] width 109 height 12
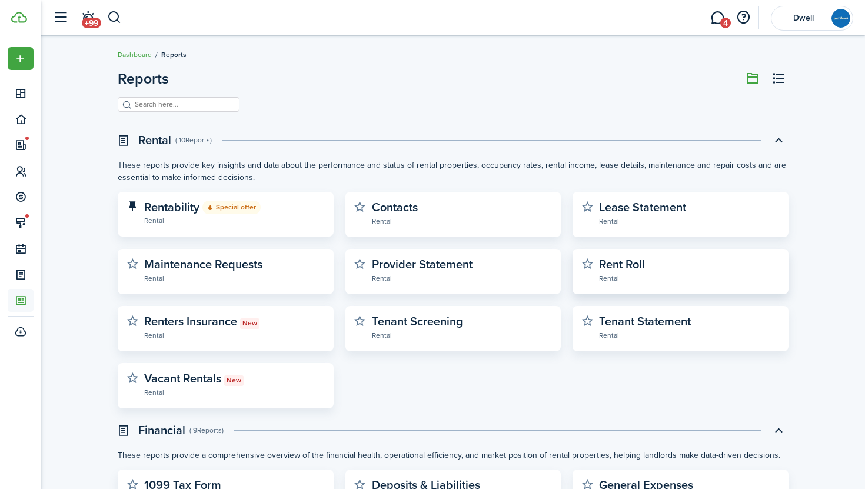
click at [634, 271] on widget-stats-description "Rent Roll" at bounding box center [622, 264] width 46 height 18
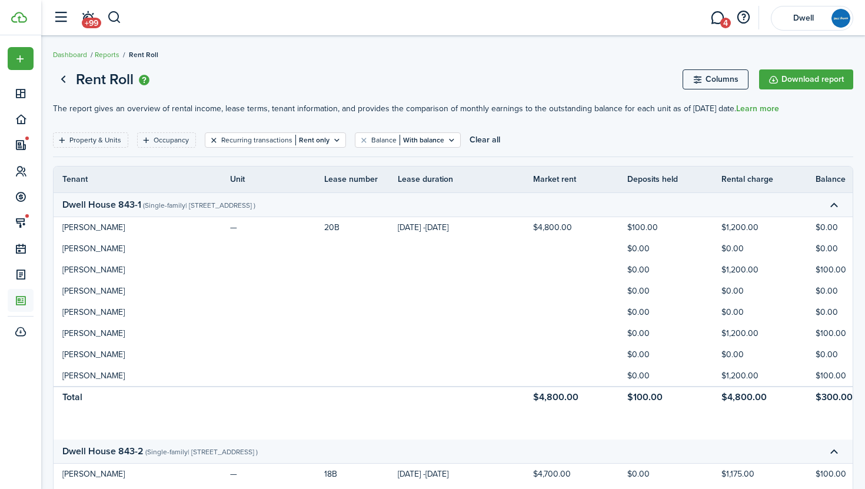
click at [211, 137] on button "Clear filter" at bounding box center [214, 139] width 10 height 9
click at [312, 138] on button "Clear filter" at bounding box center [317, 139] width 10 height 9
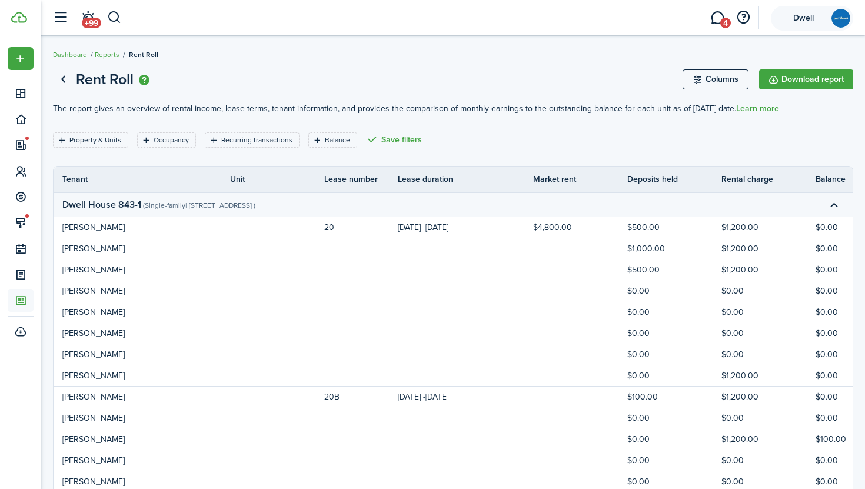
click at [797, 22] on account-user-avatar "Dwell" at bounding box center [812, 18] width 82 height 25
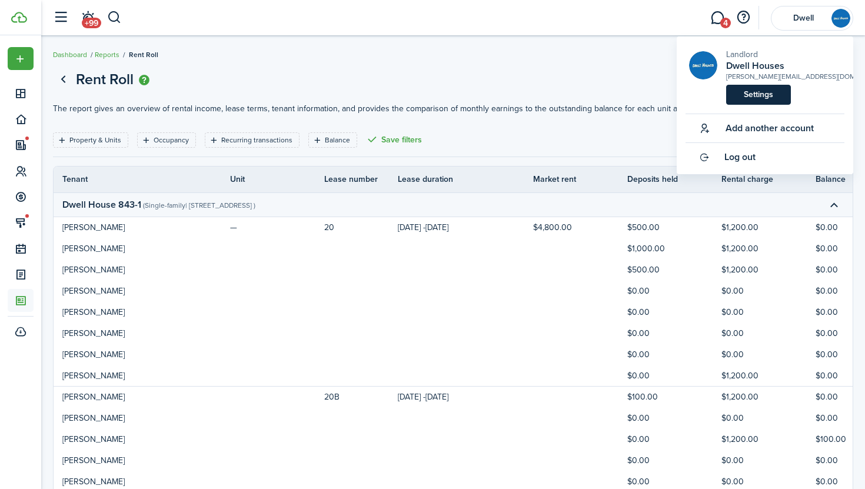
click at [764, 92] on link "Settings" at bounding box center [758, 95] width 65 height 20
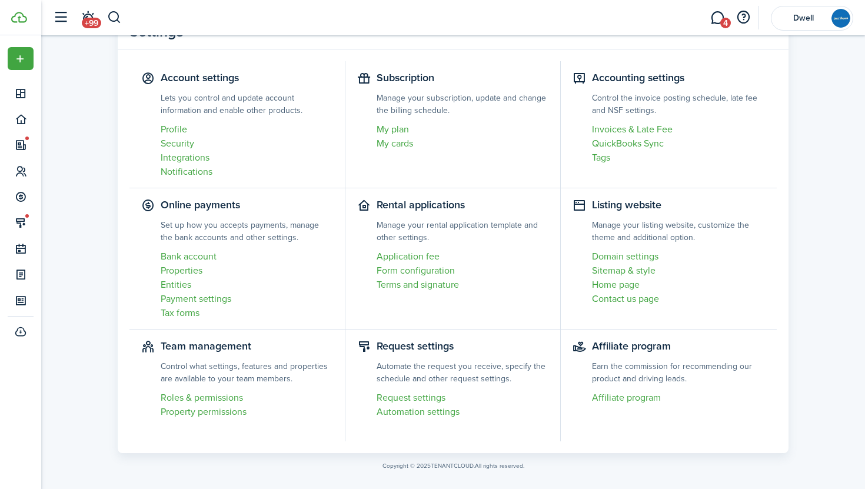
scroll to position [55, 0]
click at [189, 256] on link "Bank account" at bounding box center [247, 256] width 172 height 14
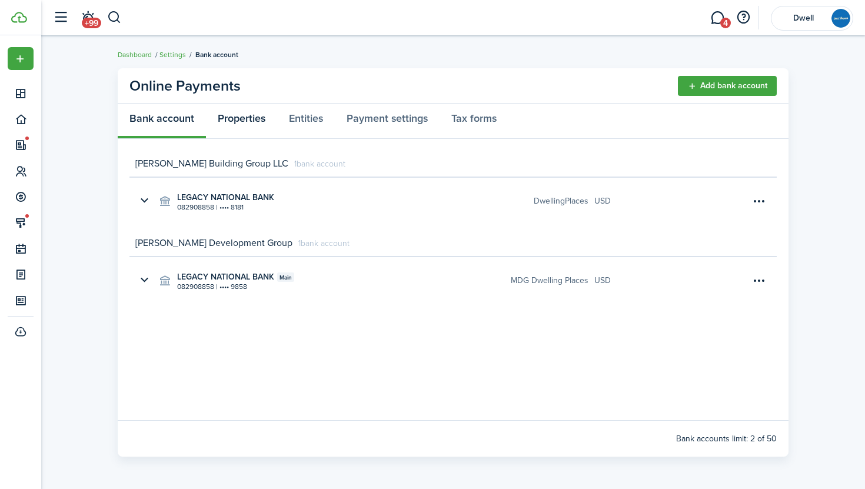
click at [244, 112] on link "Properties" at bounding box center [241, 121] width 71 height 35
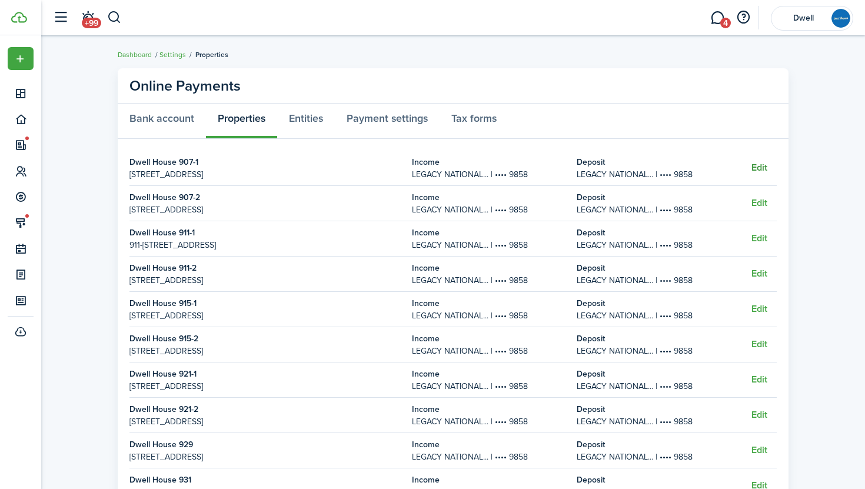
click at [763, 167] on button "Edit" at bounding box center [759, 167] width 16 height 11
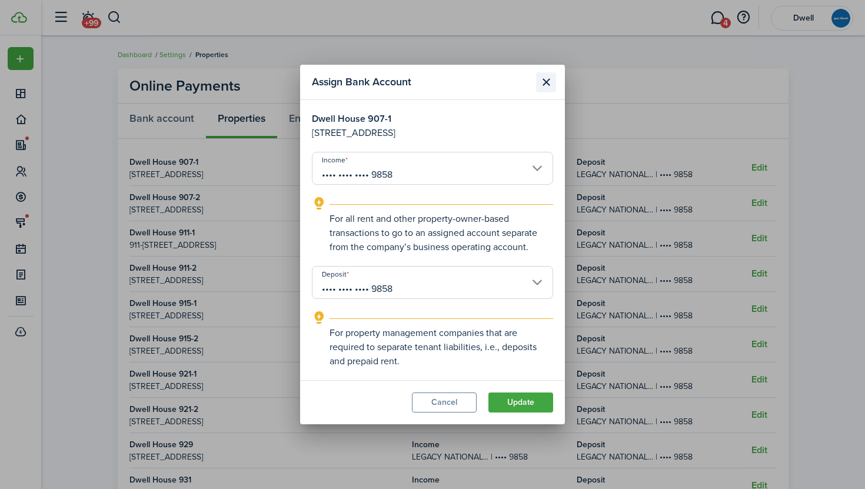
click at [549, 78] on button "Close modal" at bounding box center [546, 82] width 20 height 20
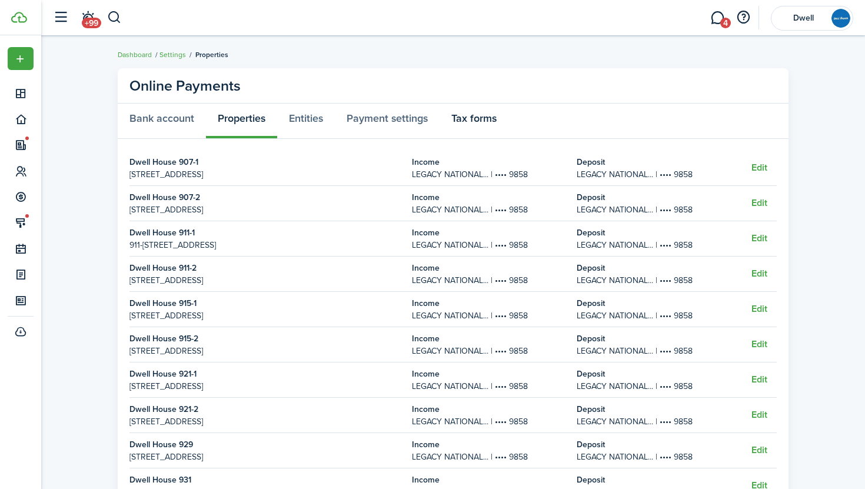
click at [473, 117] on link "Tax forms" at bounding box center [474, 121] width 69 height 35
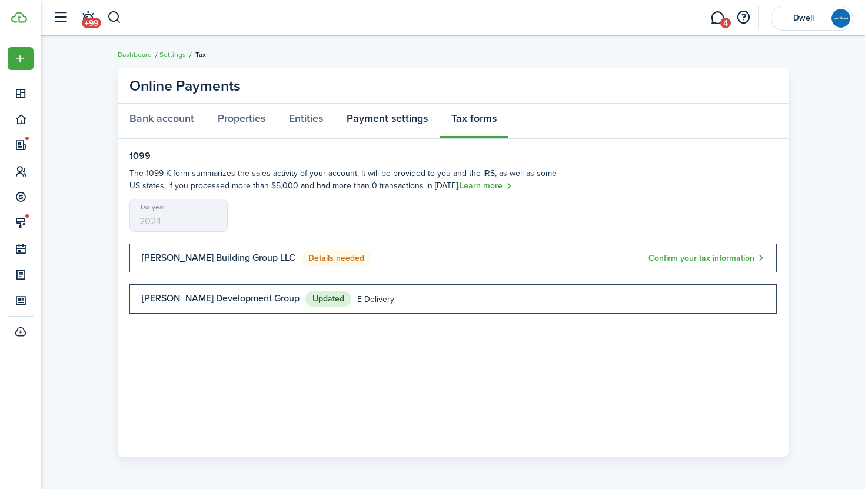
click at [367, 116] on link "Payment settings" at bounding box center [387, 121] width 105 height 35
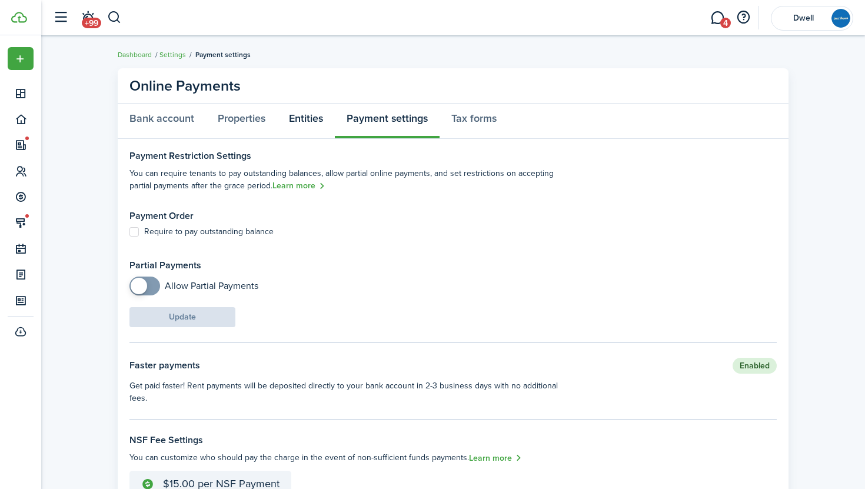
click at [301, 112] on link "Entities" at bounding box center [306, 121] width 58 height 35
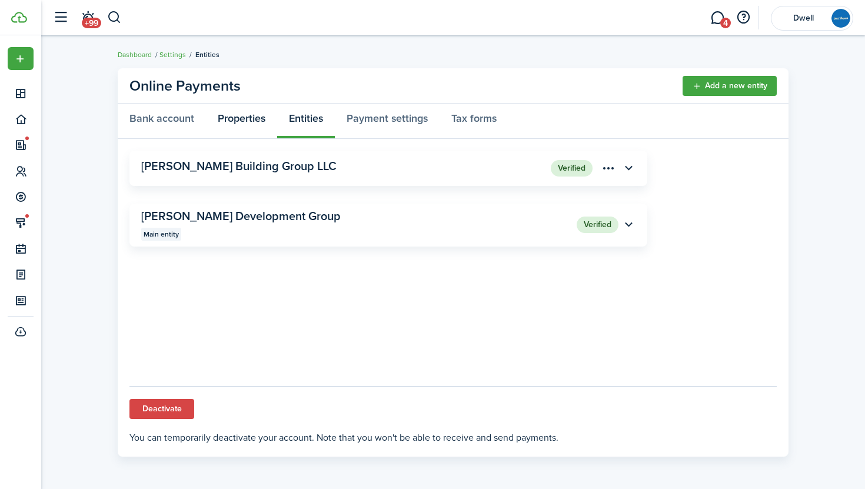
click at [239, 121] on link "Properties" at bounding box center [241, 121] width 71 height 35
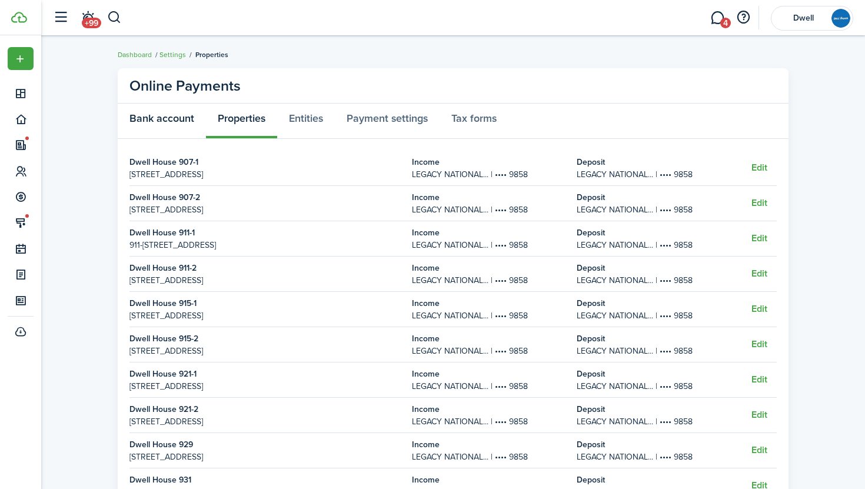
click at [149, 122] on link "Bank account" at bounding box center [162, 121] width 88 height 35
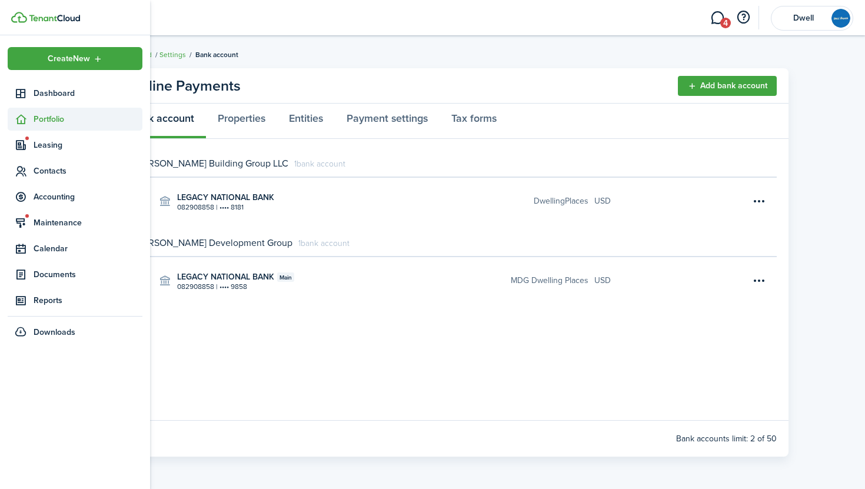
click at [48, 120] on span "Portfolio" at bounding box center [88, 119] width 109 height 12
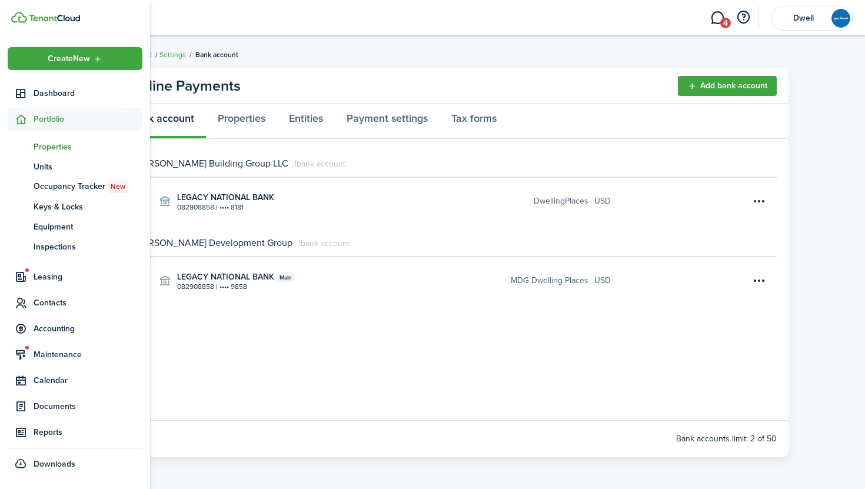
click at [56, 141] on span "Properties" at bounding box center [88, 147] width 109 height 12
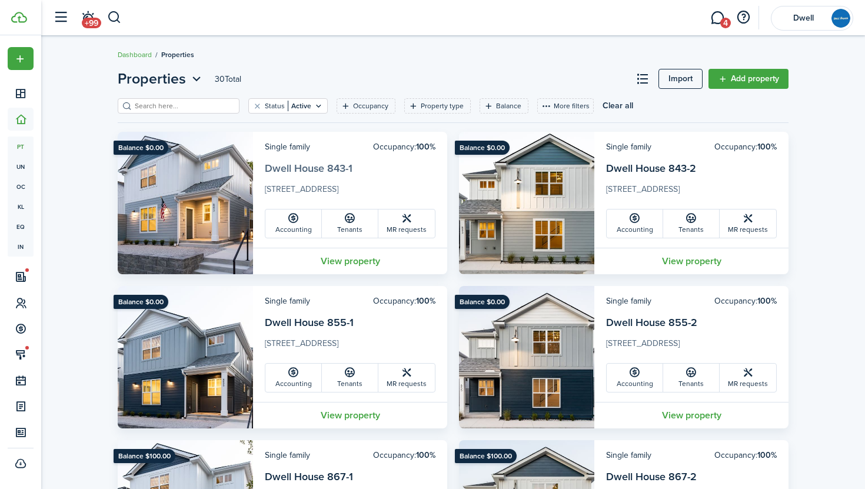
click at [310, 165] on link "Dwell House 843-1" at bounding box center [309, 168] width 88 height 15
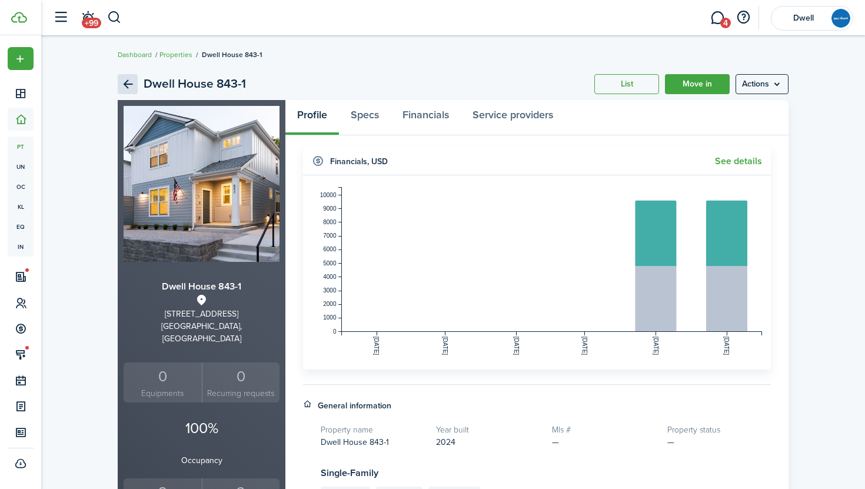
click at [125, 82] on link "Back" at bounding box center [128, 84] width 20 height 20
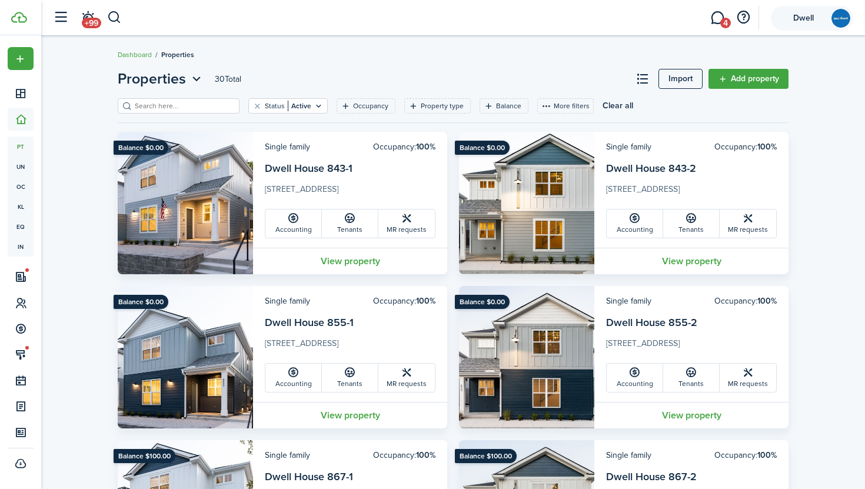
click at [813, 17] on span "Dwell" at bounding box center [803, 18] width 47 height 8
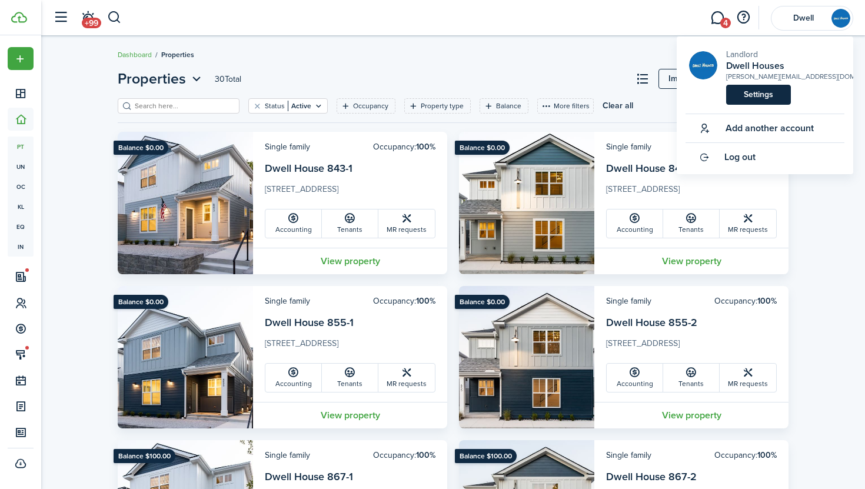
click at [771, 96] on link "Settings" at bounding box center [758, 95] width 65 height 20
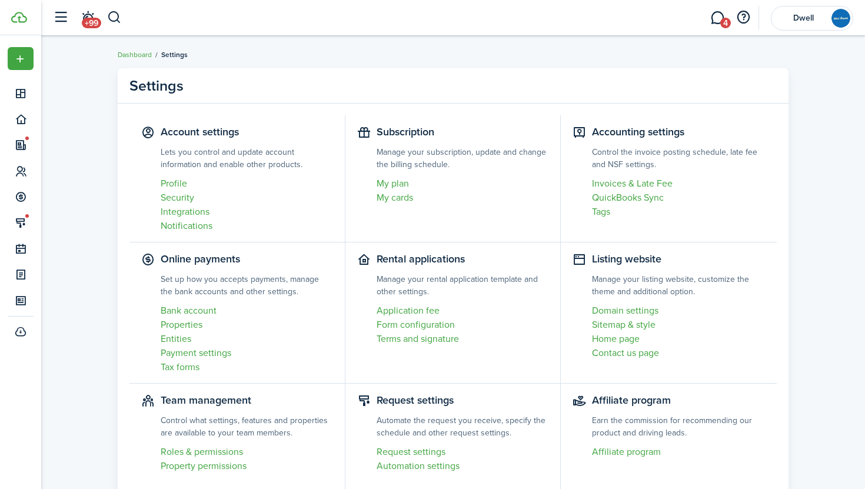
scroll to position [63, 0]
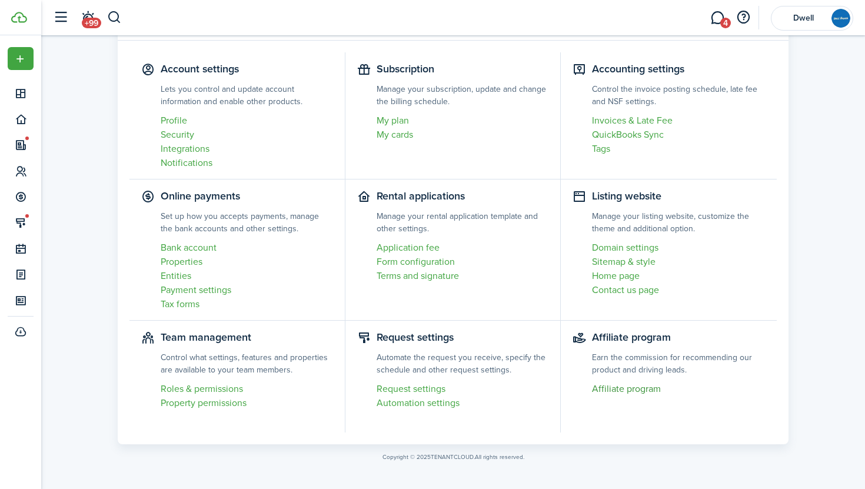
click at [634, 390] on link "Affiliate program" at bounding box center [678, 389] width 173 height 14
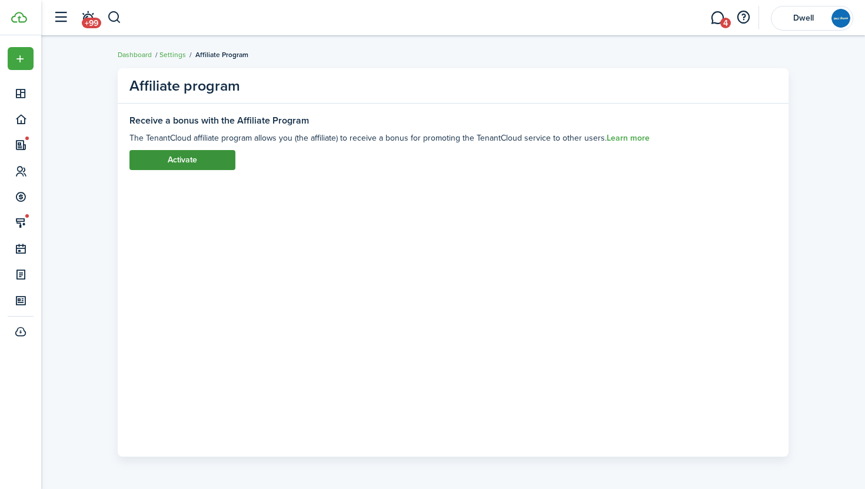
click at [182, 155] on button "Activate" at bounding box center [182, 160] width 106 height 20
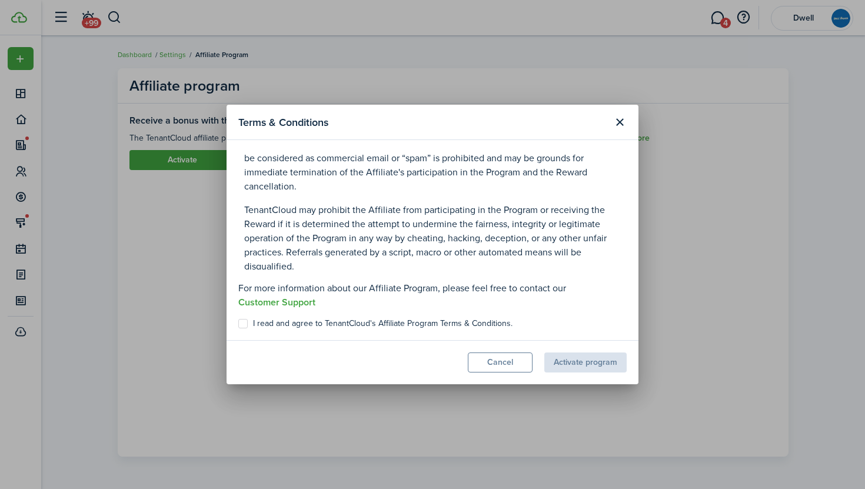
scroll to position [3446, 0]
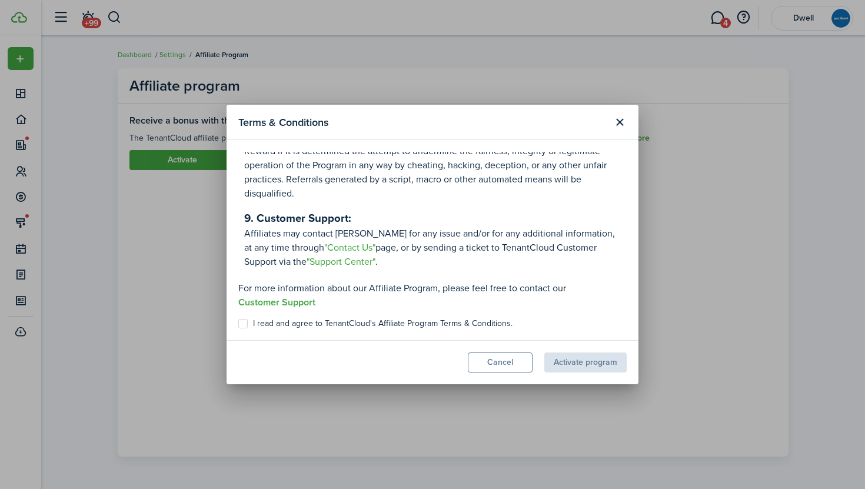
click at [241, 323] on label "I read and agree to TenantCloud's Affiliate Program Terms & Conditions." at bounding box center [375, 323] width 274 height 9
click at [238, 324] on input "I read and agree to TenantCloud's Affiliate Program Terms & Conditions." at bounding box center [238, 324] width 1 height 1
checkbox input "true"
click at [574, 360] on button "Activate program" at bounding box center [585, 362] width 82 height 20
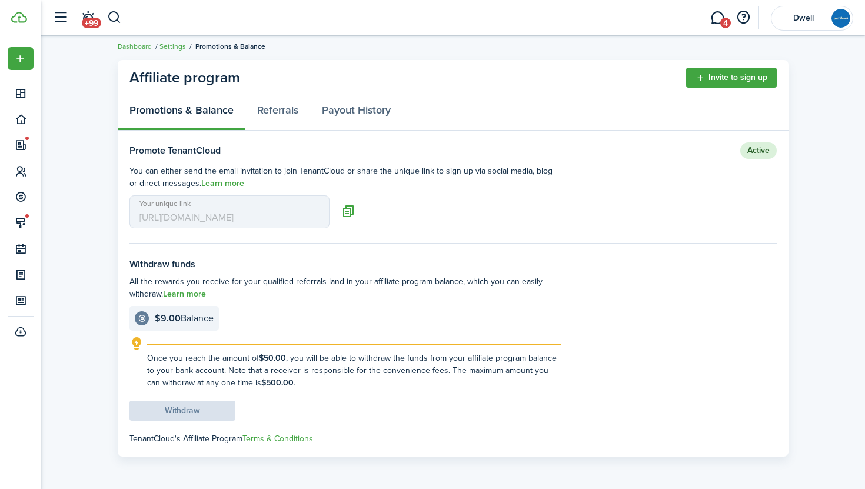
scroll to position [0, 0]
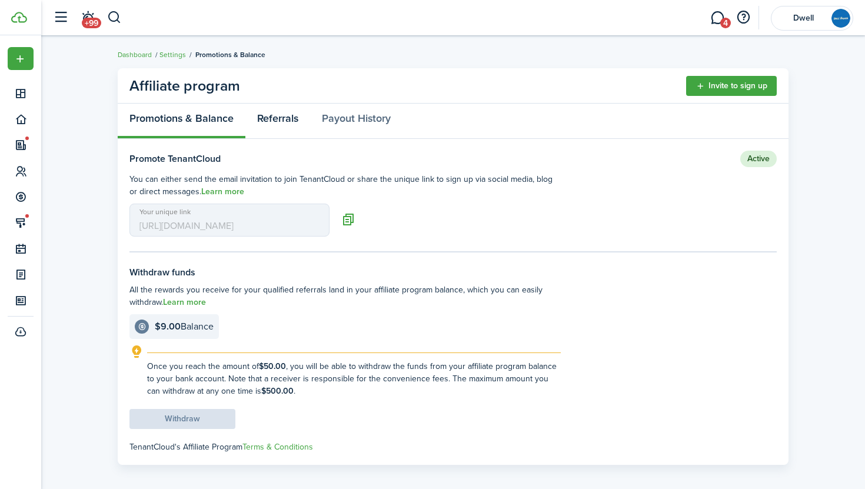
click at [271, 122] on link "Referrals" at bounding box center [277, 121] width 65 height 35
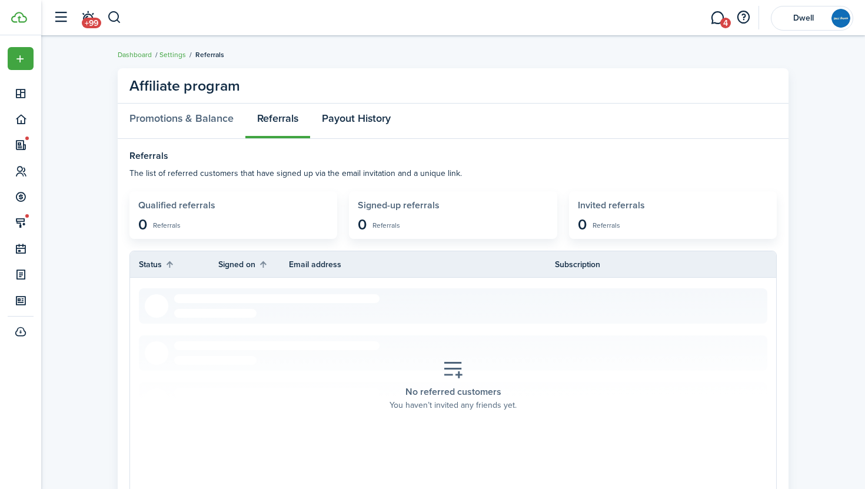
click at [330, 112] on link "Payout History" at bounding box center [356, 121] width 92 height 35
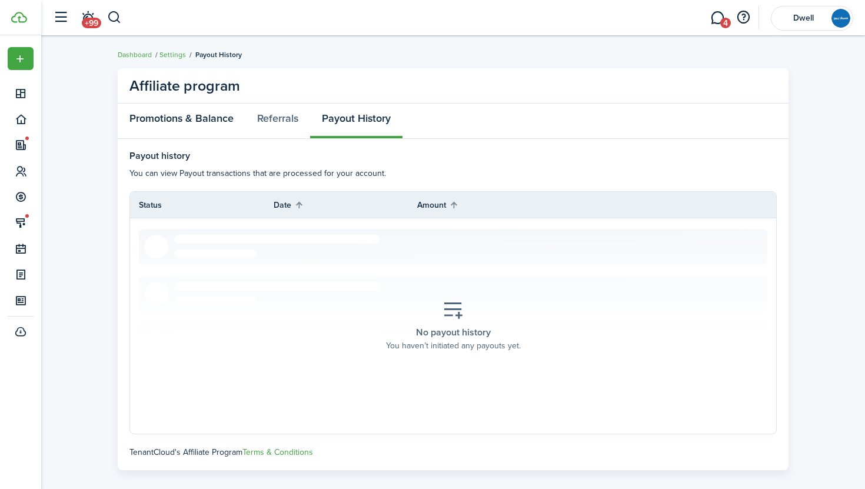
click at [177, 119] on link "Promotions & Balance" at bounding box center [182, 121] width 128 height 35
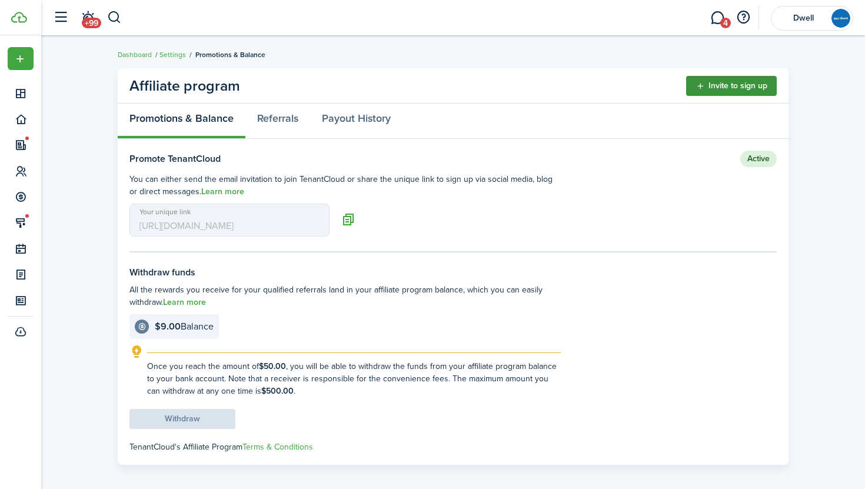
click at [713, 86] on button "Invite to sign up" at bounding box center [731, 86] width 91 height 20
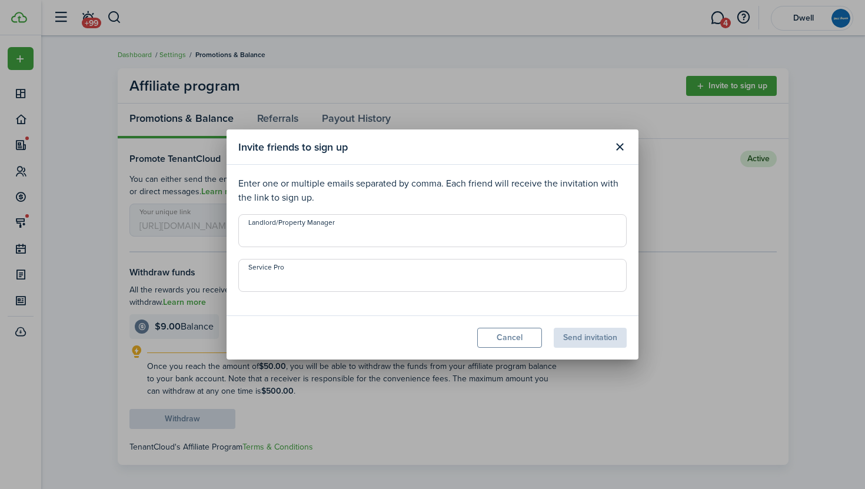
click at [356, 232] on input "Landlord/Property Manager" at bounding box center [432, 230] width 388 height 33
click at [617, 146] on button "Close modal" at bounding box center [620, 147] width 20 height 20
